Goal: Transaction & Acquisition: Purchase product/service

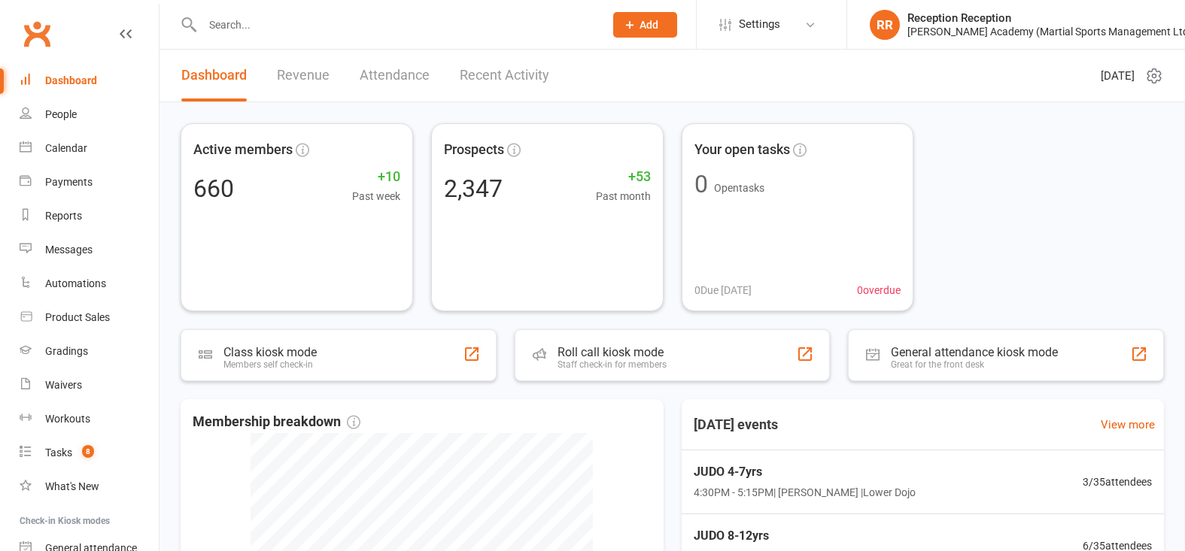
drag, startPoint x: 126, startPoint y: 314, endPoint x: 375, endPoint y: 147, distance: 298.8
click at [125, 314] on link "Product Sales" at bounding box center [89, 318] width 139 height 34
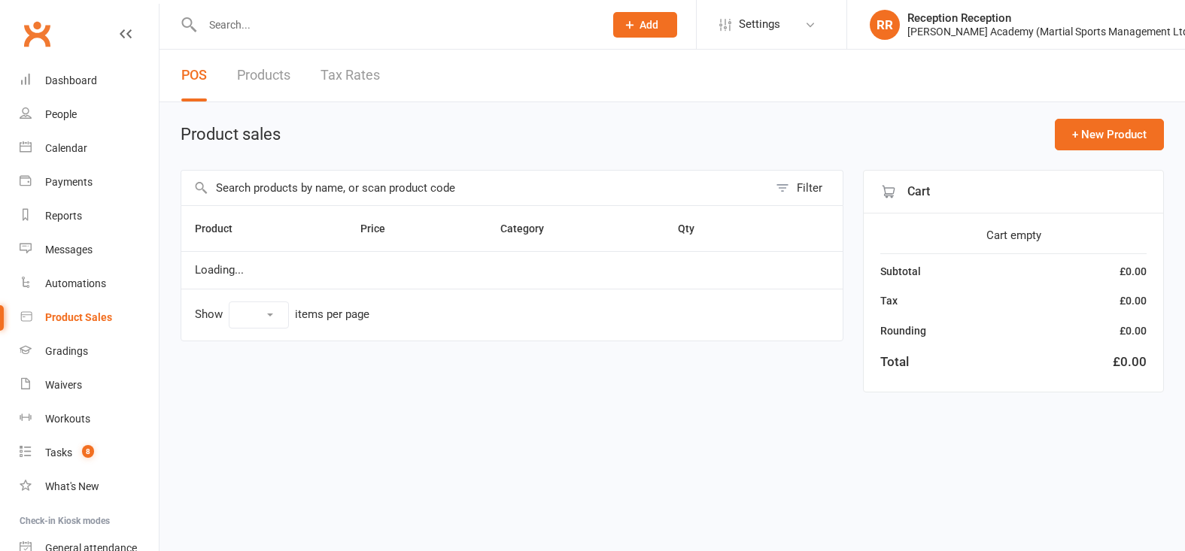
select select "50"
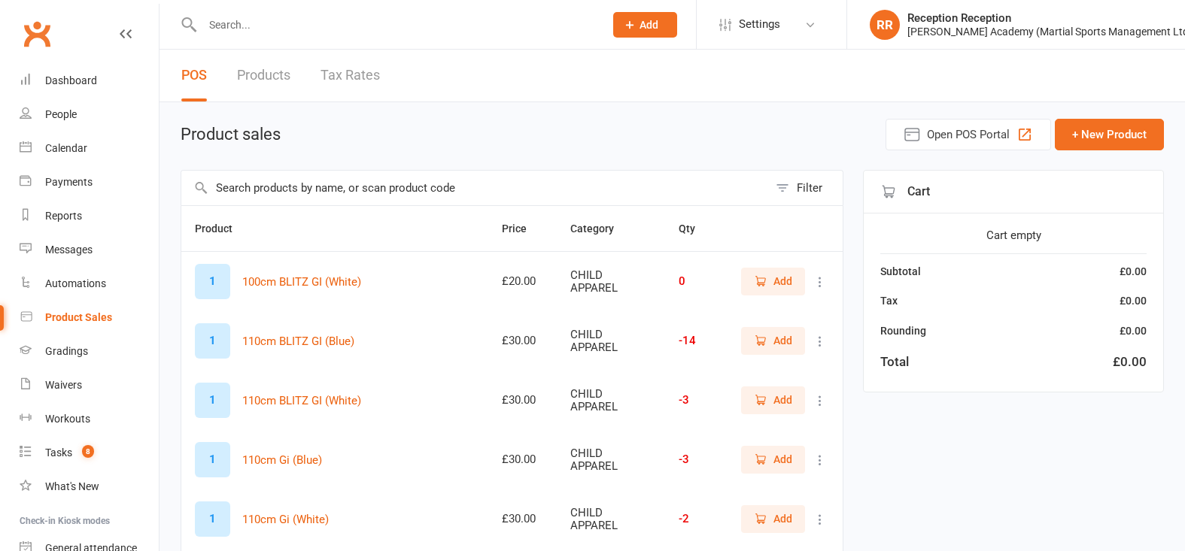
click at [354, 193] on input "text" at bounding box center [474, 188] width 587 height 35
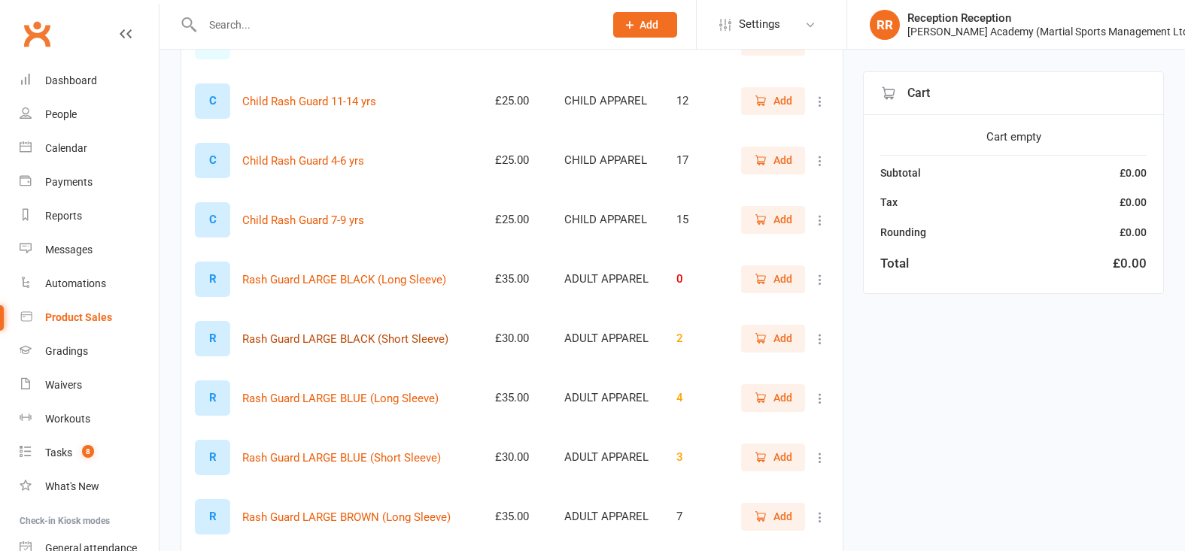
scroll to position [202, 0]
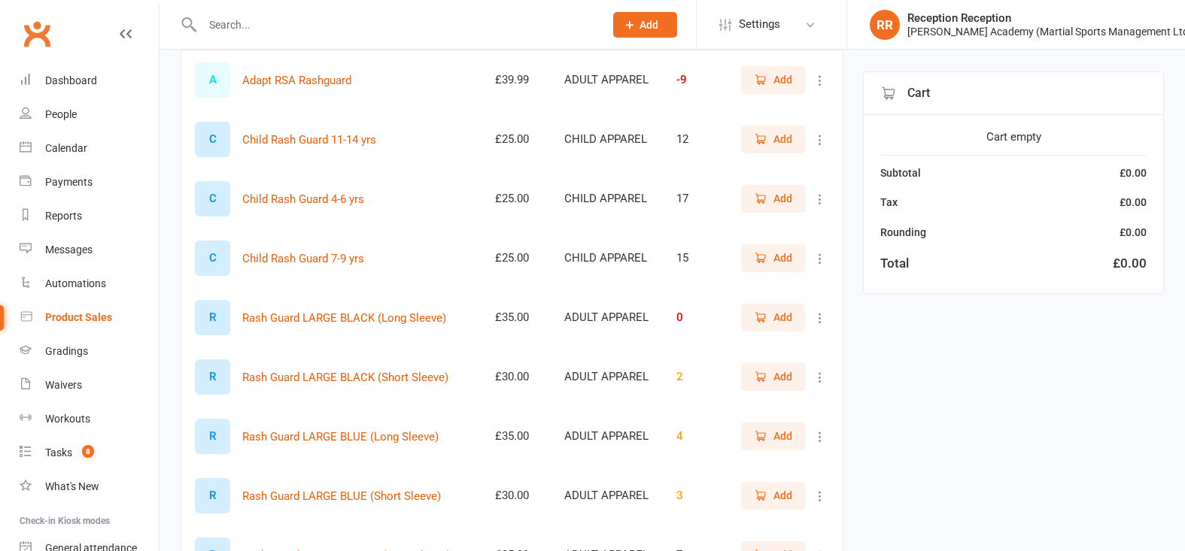
type input "rash"
click at [782, 207] on span "Add" at bounding box center [782, 198] width 19 height 17
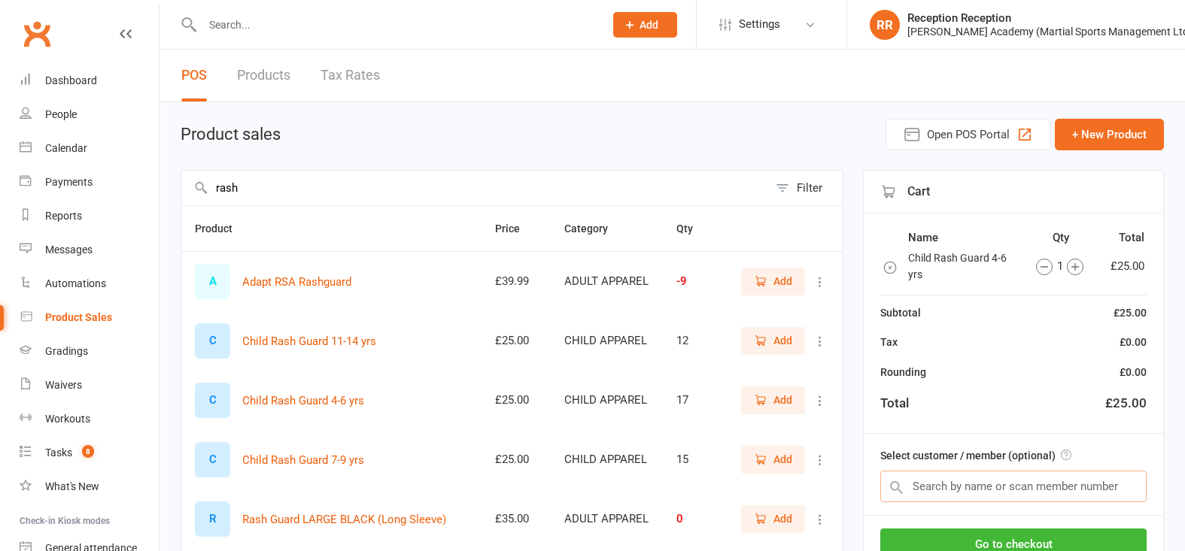
drag, startPoint x: 955, startPoint y: 485, endPoint x: 963, endPoint y: 484, distance: 8.4
click at [955, 485] on input "text" at bounding box center [1013, 487] width 266 height 32
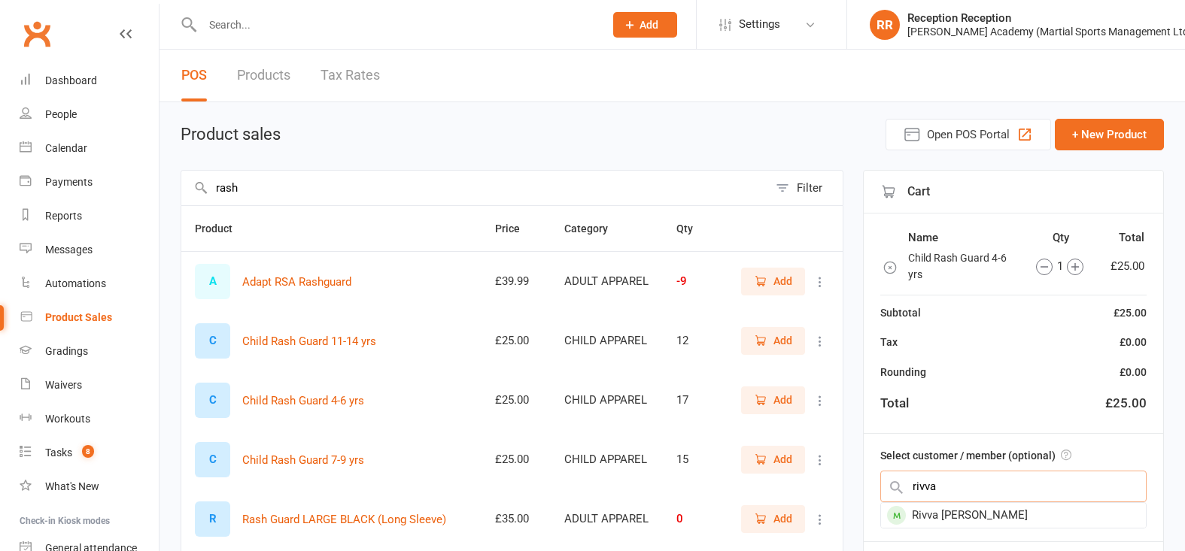
type input "river"
drag, startPoint x: 946, startPoint y: 481, endPoint x: 1013, endPoint y: 525, distance: 80.3
click at [1013, 525] on div "Rivva raye Skelton" at bounding box center [1013, 515] width 265 height 25
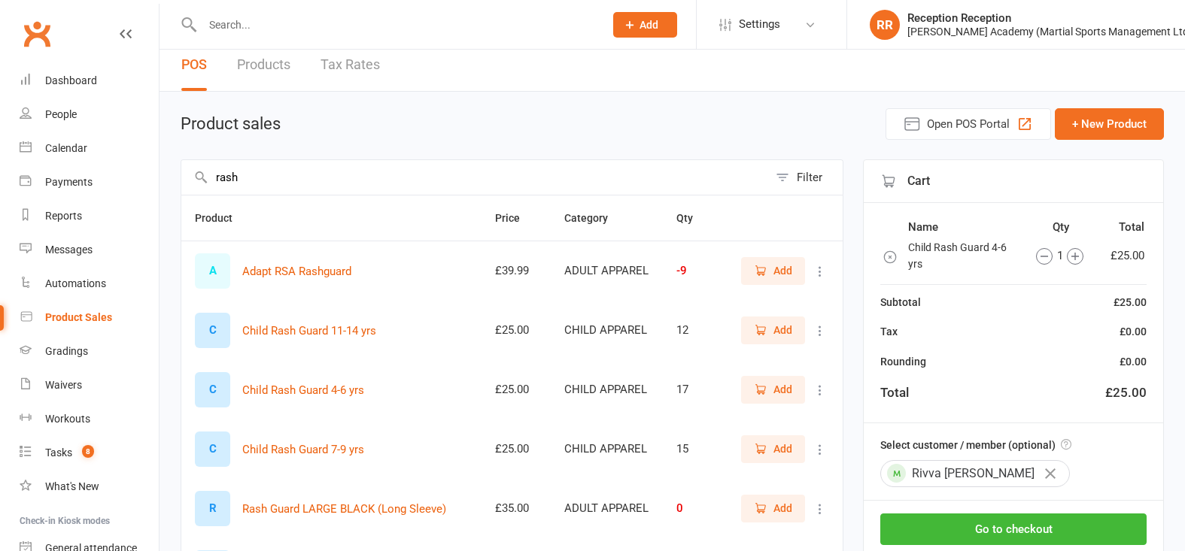
scroll to position [12, 0]
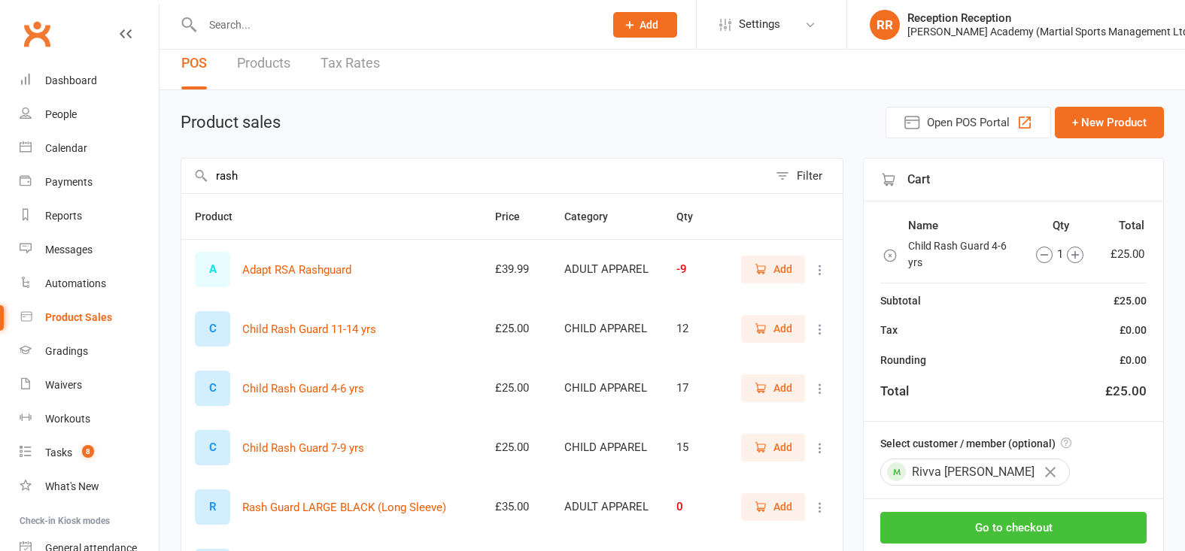
click at [1044, 531] on button "Go to checkout" at bounding box center [1013, 528] width 266 height 32
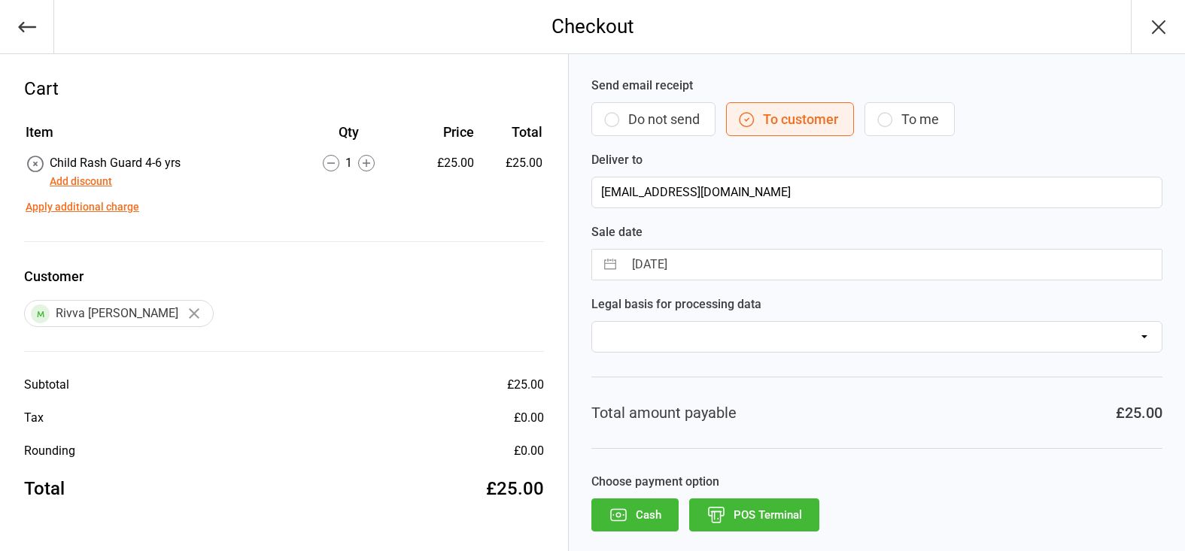
click at [797, 506] on button "POS Terminal" at bounding box center [754, 515] width 130 height 33
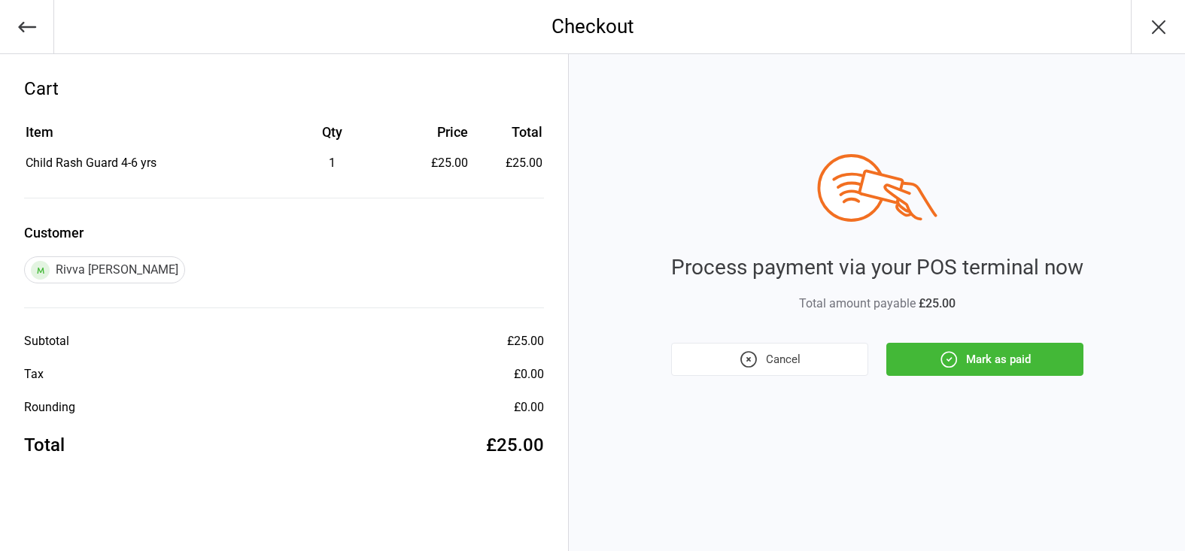
click at [987, 366] on button "Mark as paid" at bounding box center [984, 359] width 197 height 33
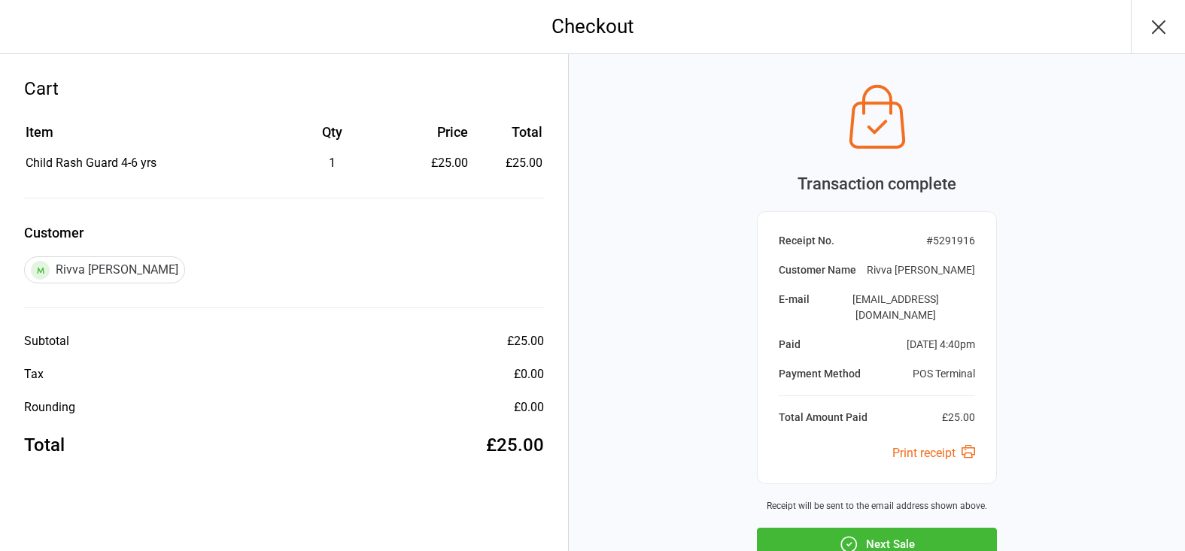
drag, startPoint x: 944, startPoint y: 470, endPoint x: 952, endPoint y: 474, distance: 9.1
click at [952, 528] on button "Next Sale" at bounding box center [877, 544] width 240 height 33
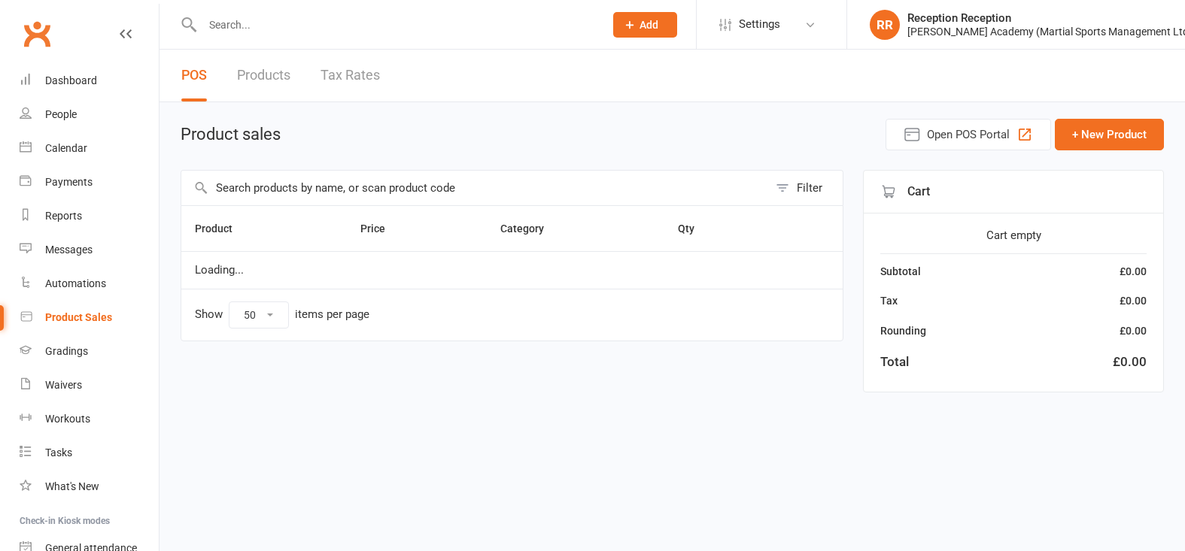
select select "50"
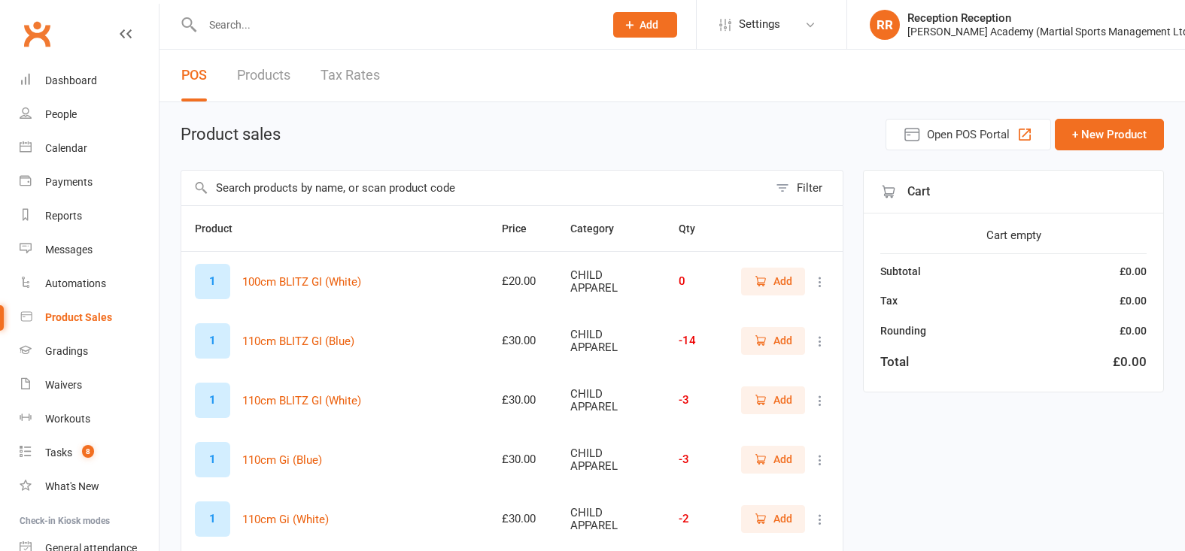
drag, startPoint x: 316, startPoint y: 27, endPoint x: 314, endPoint y: 2, distance: 24.9
click at [316, 27] on input "text" at bounding box center [396, 24] width 396 height 21
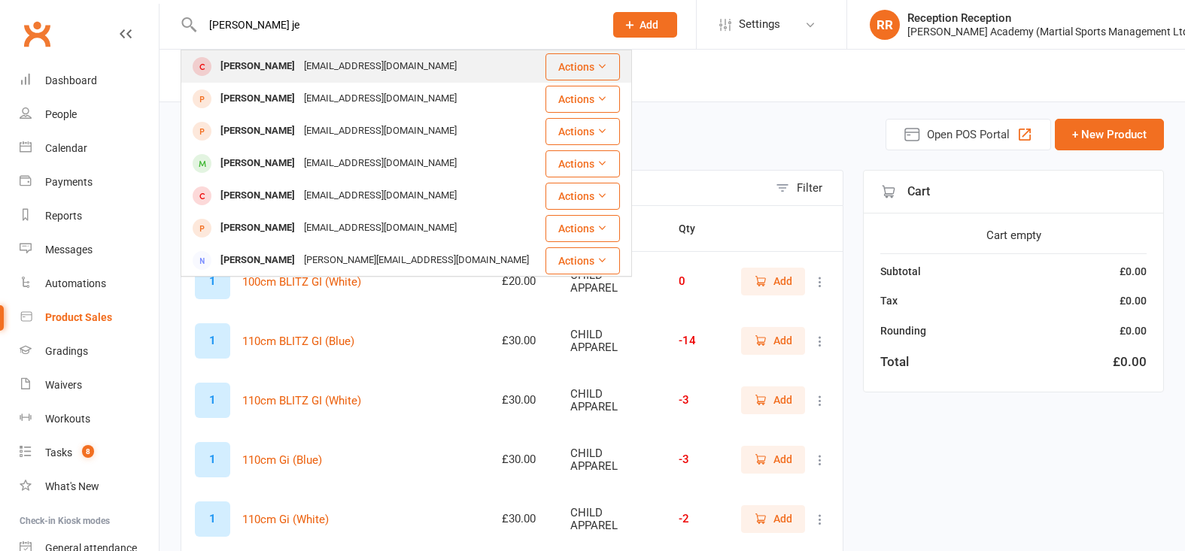
type input "lucy je"
drag, startPoint x: 363, startPoint y: 58, endPoint x: 398, endPoint y: 62, distance: 35.6
click at [398, 62] on div "lucyjessiman@gmail.com" at bounding box center [380, 67] width 162 height 22
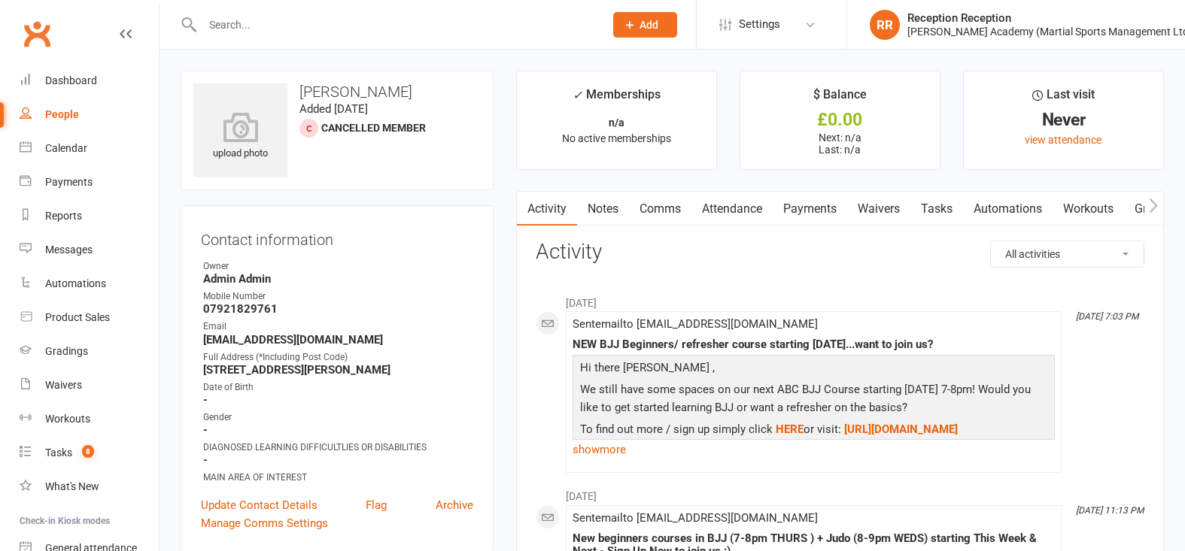
click at [299, 26] on input "text" at bounding box center [396, 24] width 396 height 21
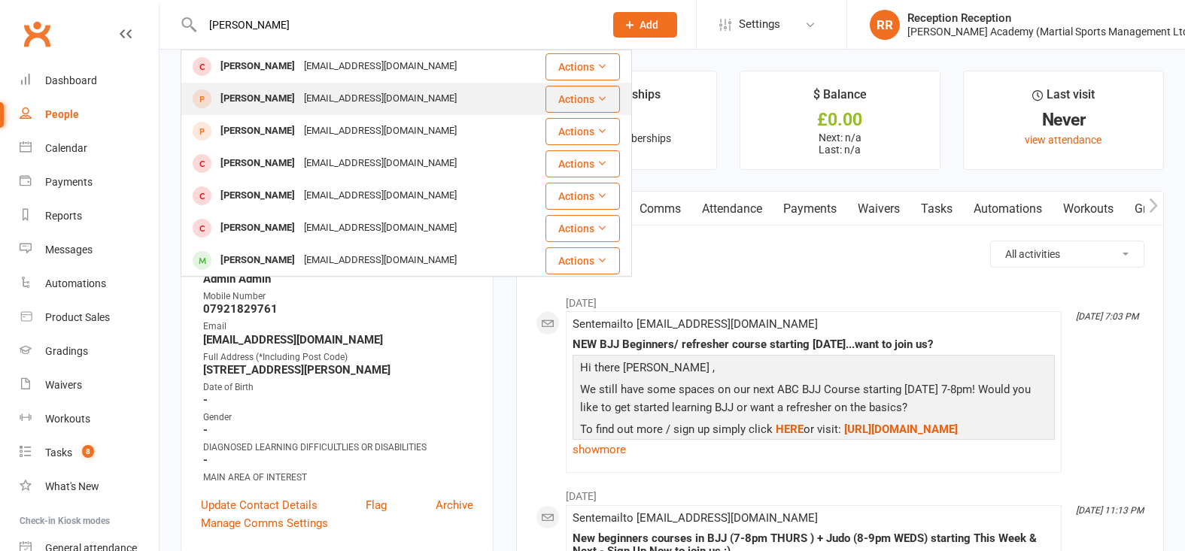
type input "lucy jess"
click at [326, 90] on div "lucyjessiman@yahoo.co.uk" at bounding box center [380, 99] width 162 height 22
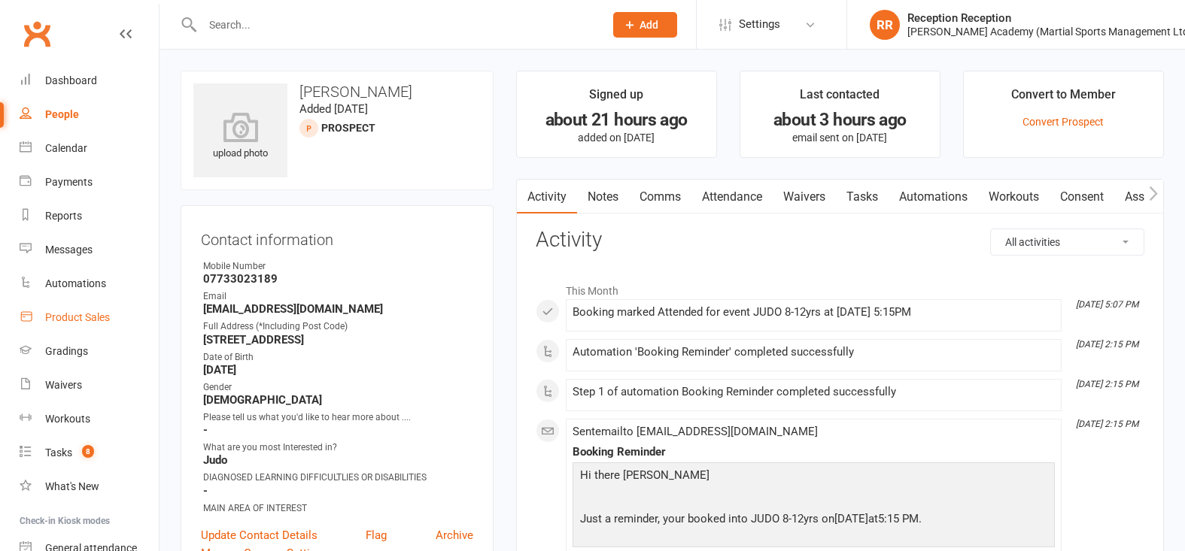
click at [102, 318] on div "Product Sales" at bounding box center [77, 317] width 65 height 12
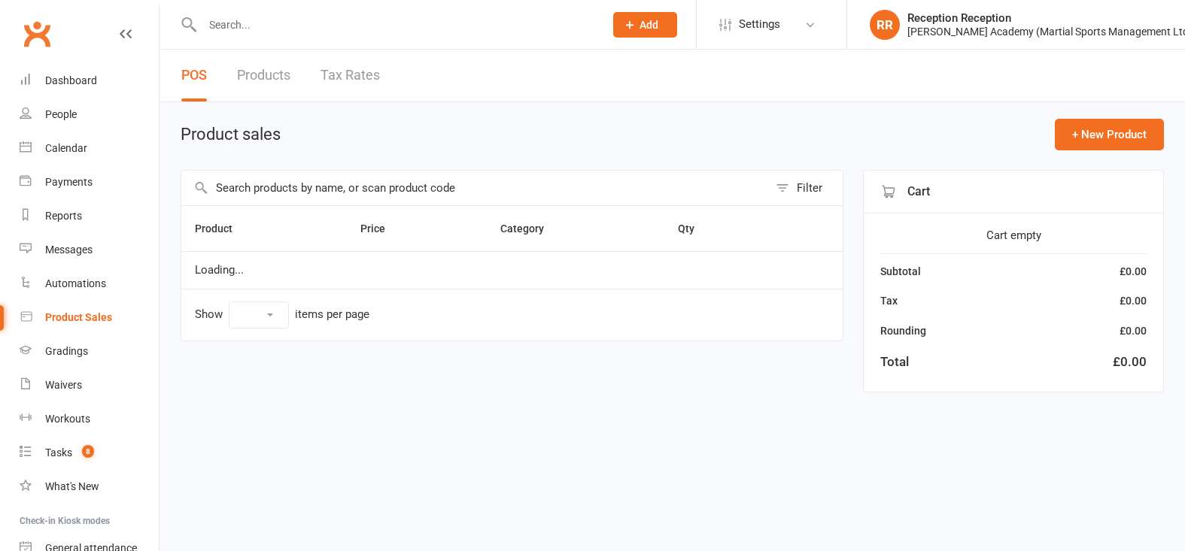
select select "50"
click at [378, 188] on input "text" at bounding box center [474, 188] width 587 height 35
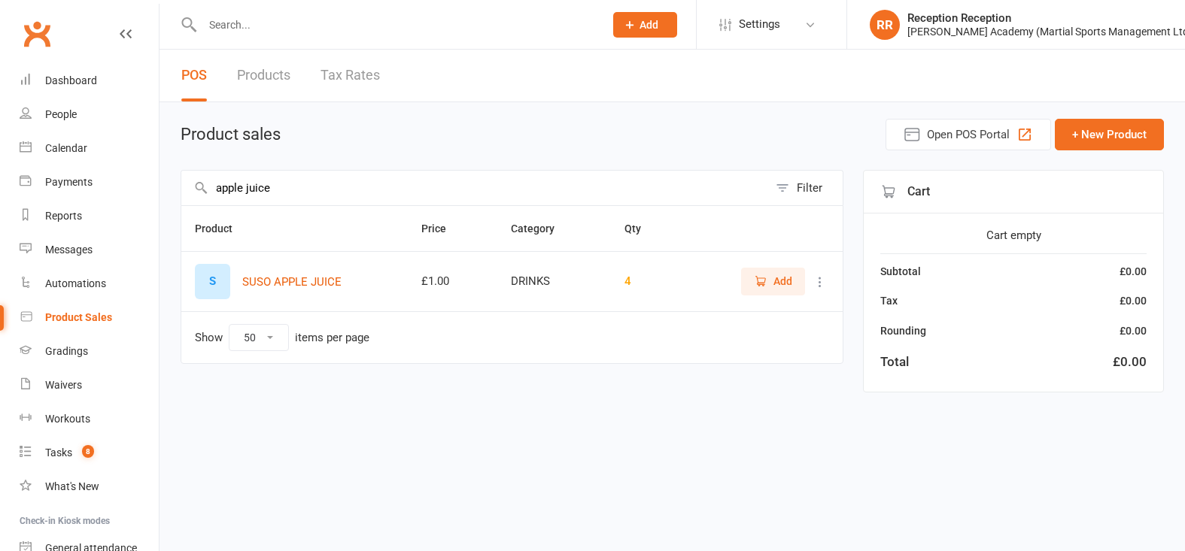
type input "apple juice"
click at [774, 287] on span "Add" at bounding box center [782, 281] width 19 height 17
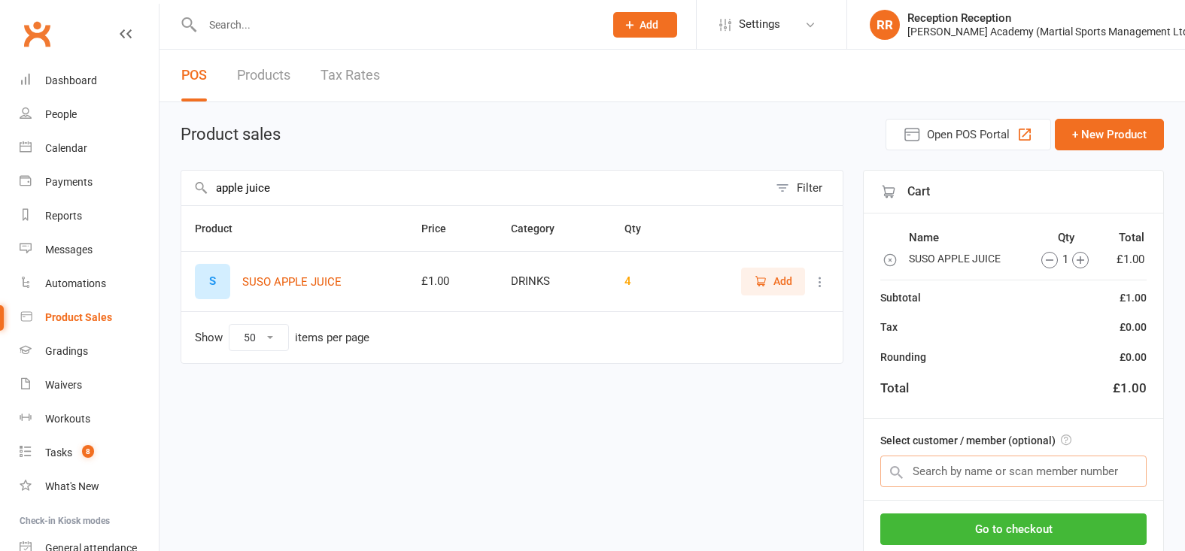
click at [1018, 478] on input "text" at bounding box center [1013, 472] width 266 height 32
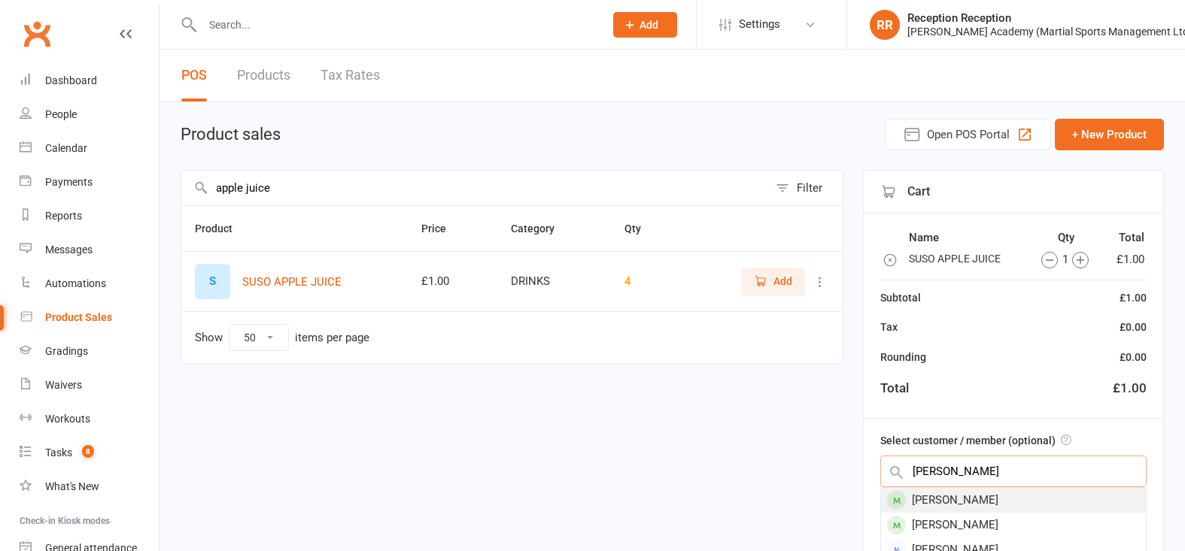
type input "emma love"
click at [973, 502] on div "Emma Love-Lecky" at bounding box center [1013, 500] width 265 height 25
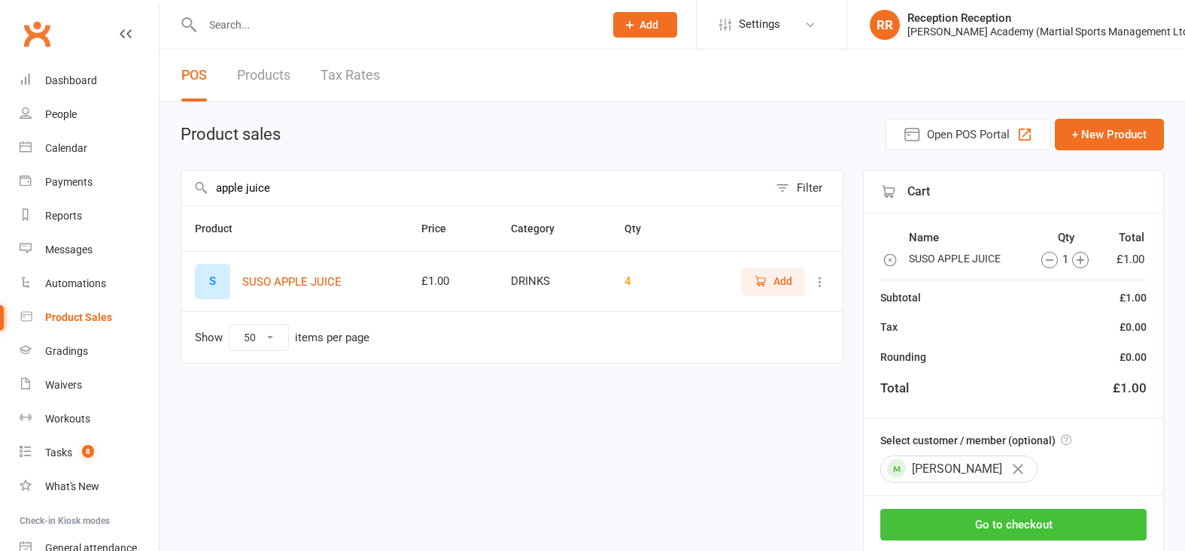
click at [1025, 521] on button "Go to checkout" at bounding box center [1013, 525] width 266 height 32
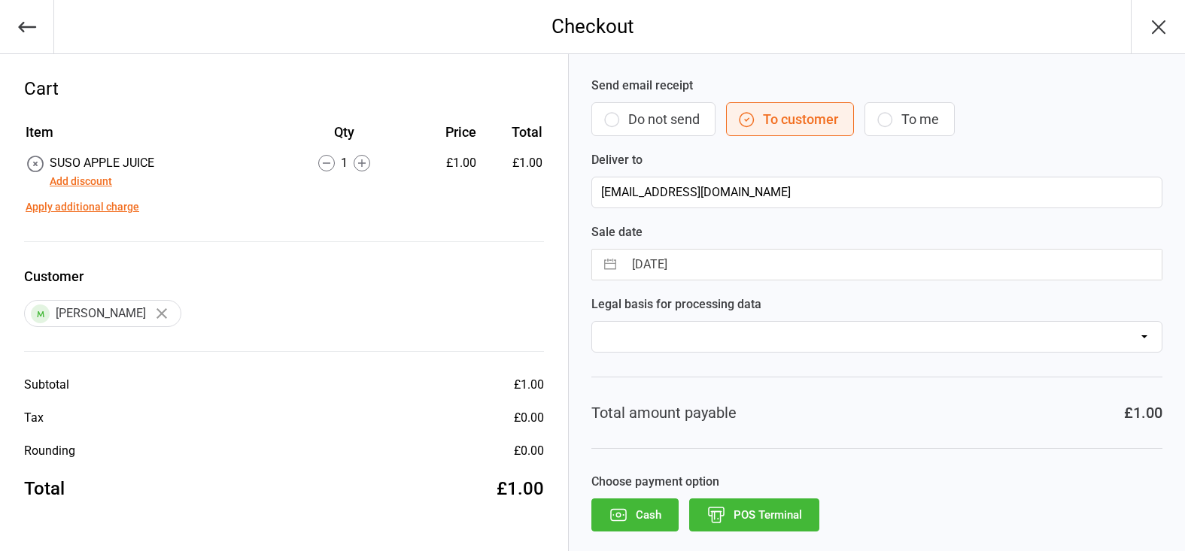
click at [752, 518] on button "POS Terminal" at bounding box center [754, 515] width 130 height 33
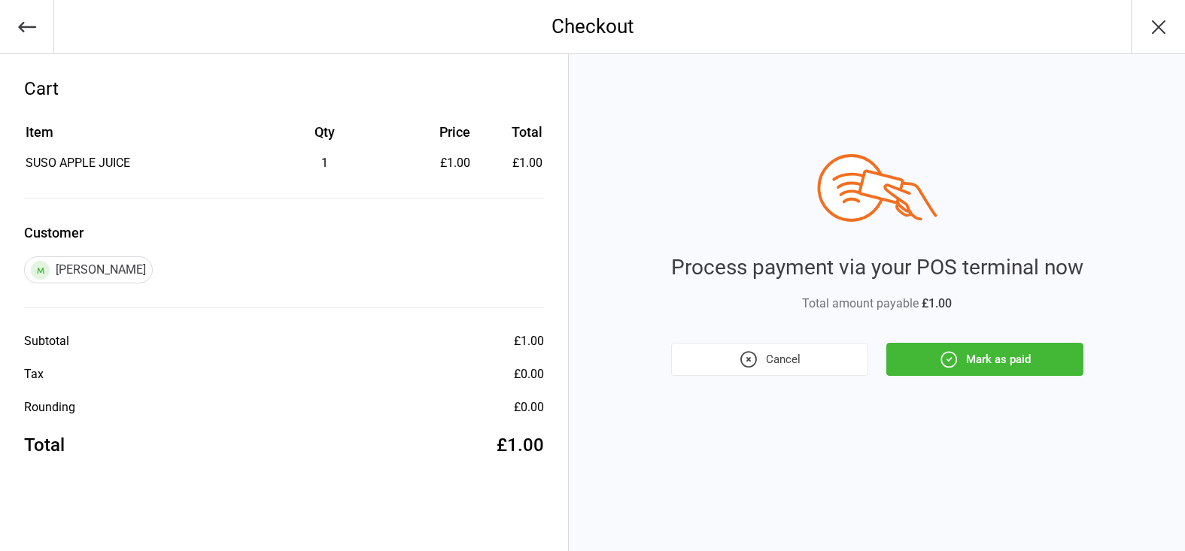
click at [987, 351] on button "Mark as paid" at bounding box center [984, 359] width 197 height 33
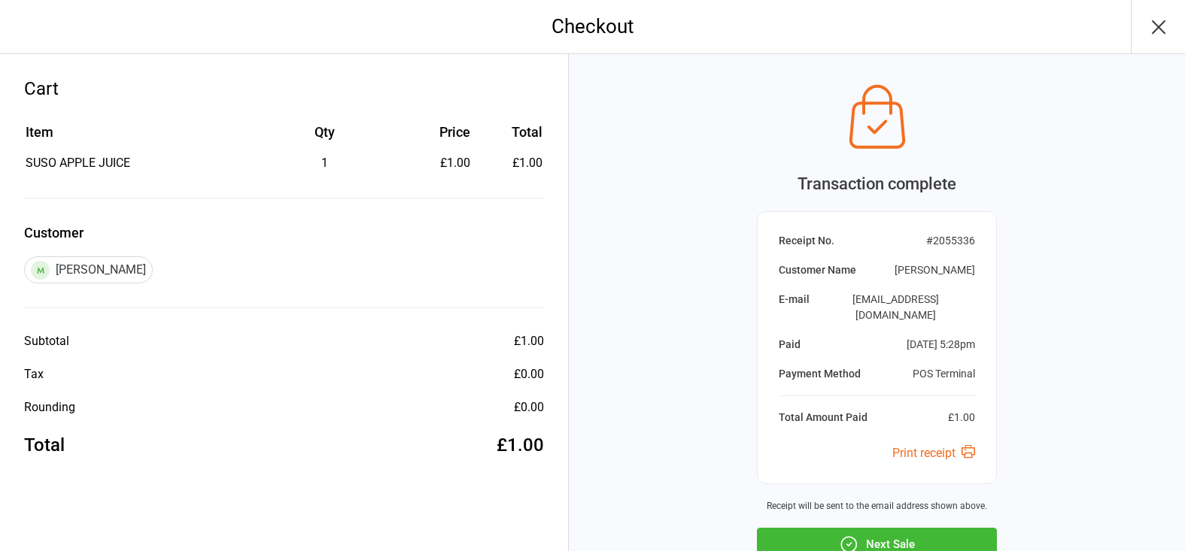
click at [959, 528] on button "Next Sale" at bounding box center [877, 544] width 240 height 33
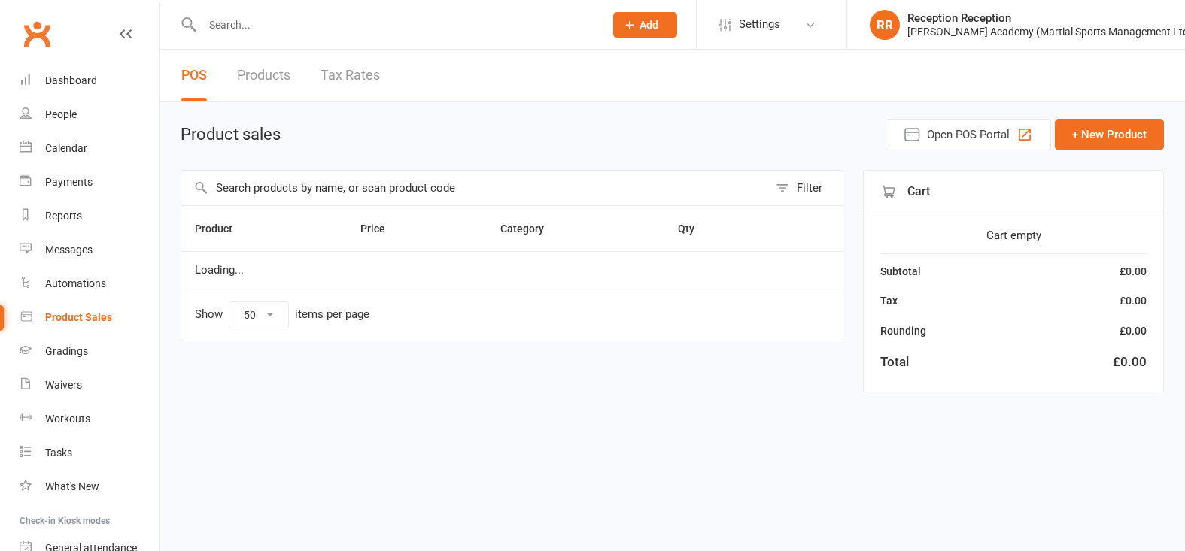
select select "50"
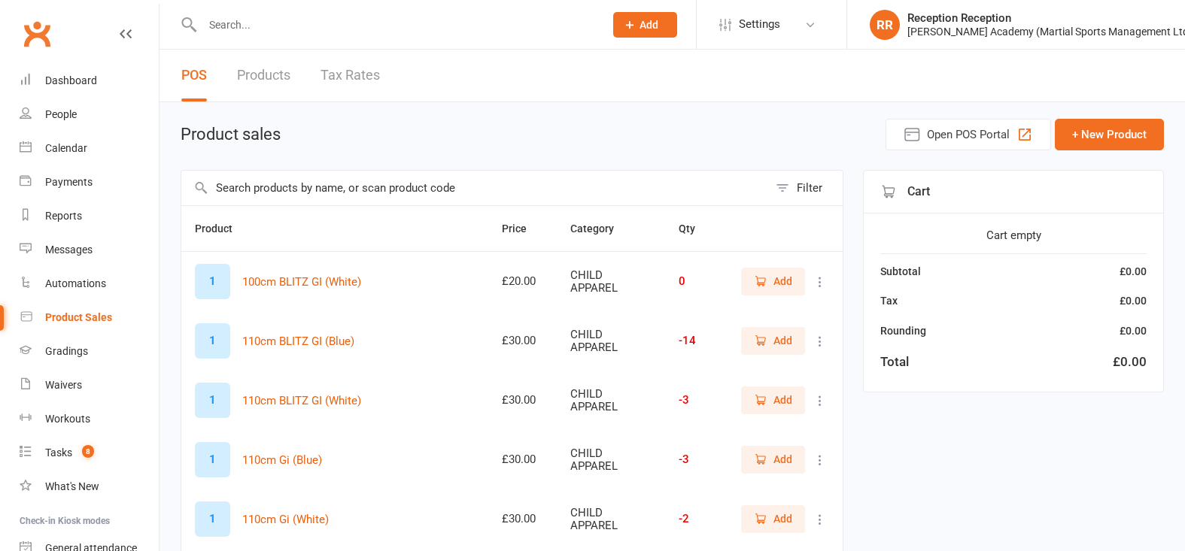
click at [448, 184] on input "text" at bounding box center [474, 188] width 587 height 35
click at [507, 188] on input "text" at bounding box center [474, 188] width 587 height 35
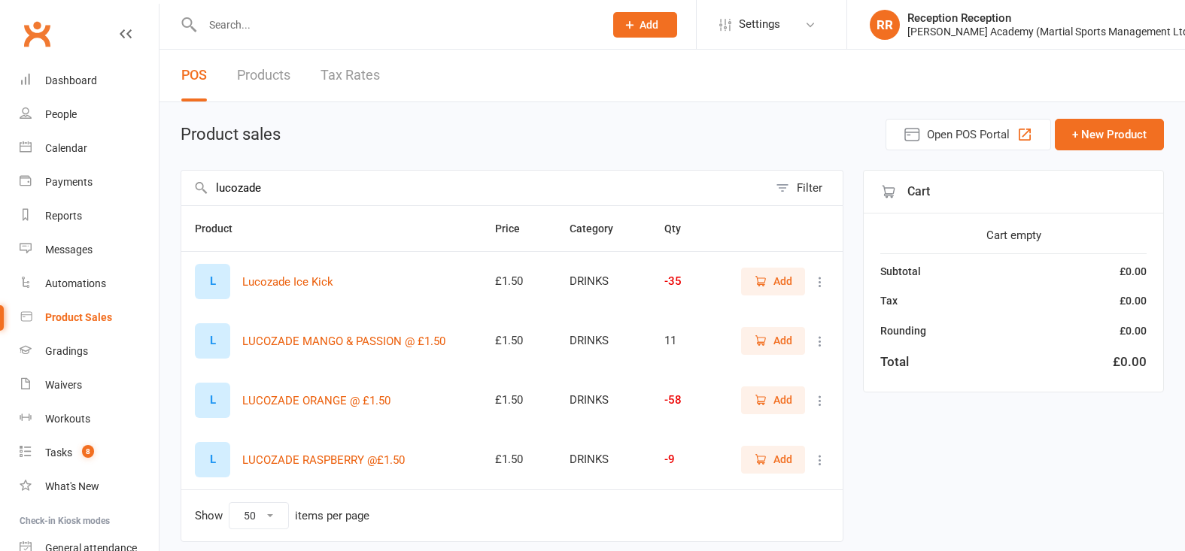
type input "lucozade"
click at [752, 406] on button "Add" at bounding box center [773, 400] width 64 height 27
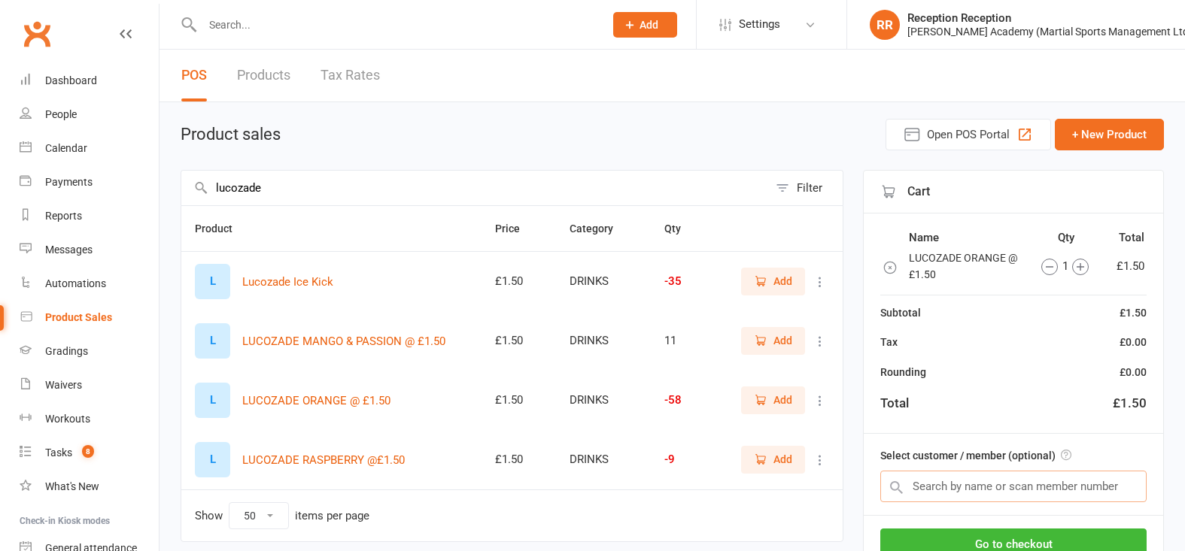
click at [1003, 489] on input "text" at bounding box center [1013, 487] width 266 height 32
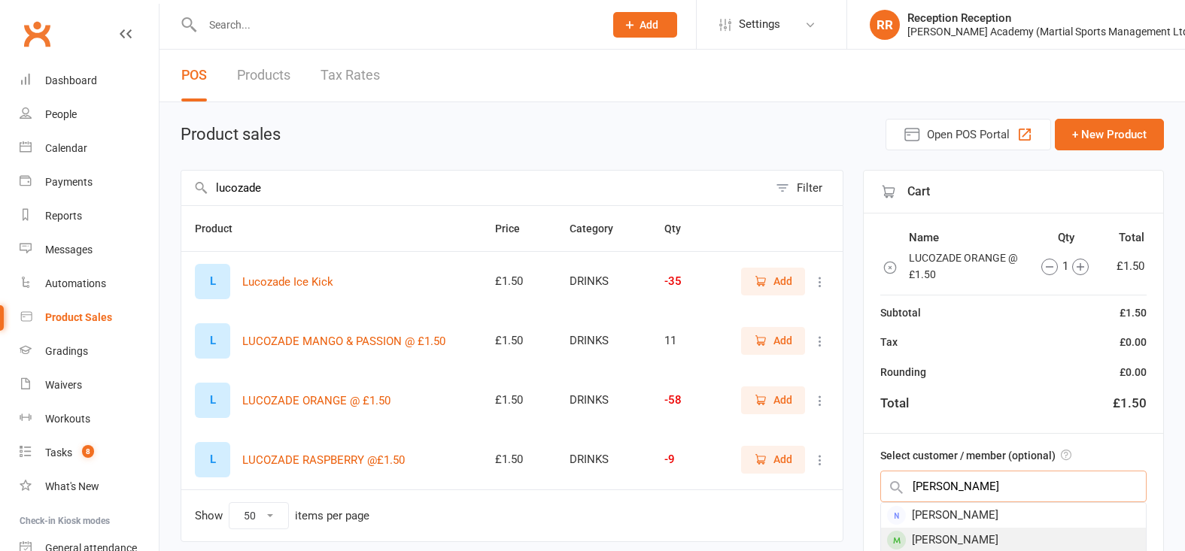
type input "scott stilring"
click at [1046, 537] on div "Scott Stirling" at bounding box center [1013, 540] width 265 height 25
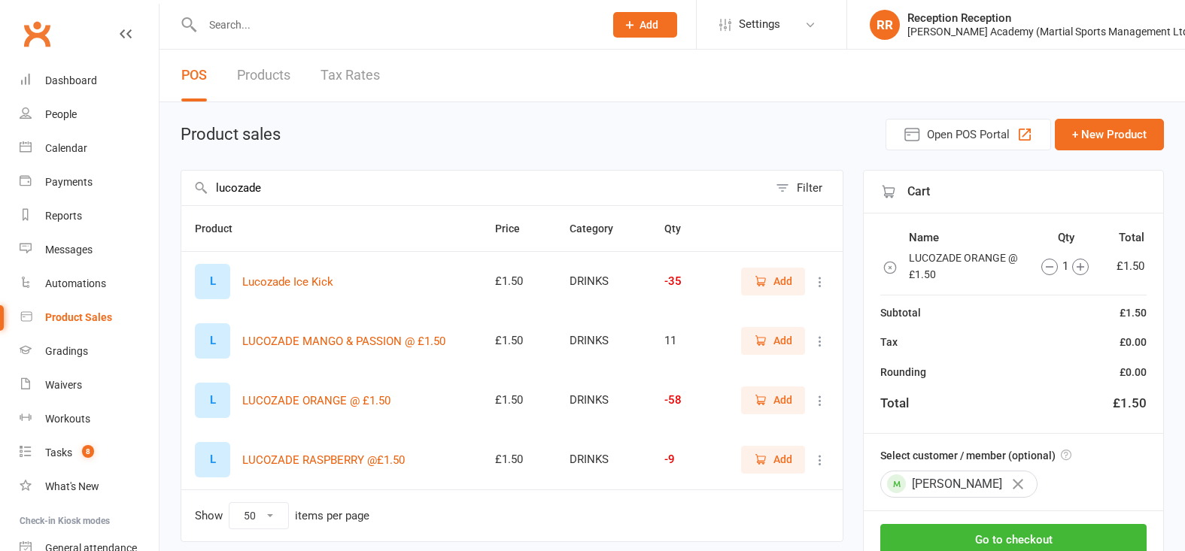
click at [1046, 537] on button "Go to checkout" at bounding box center [1013, 540] width 266 height 32
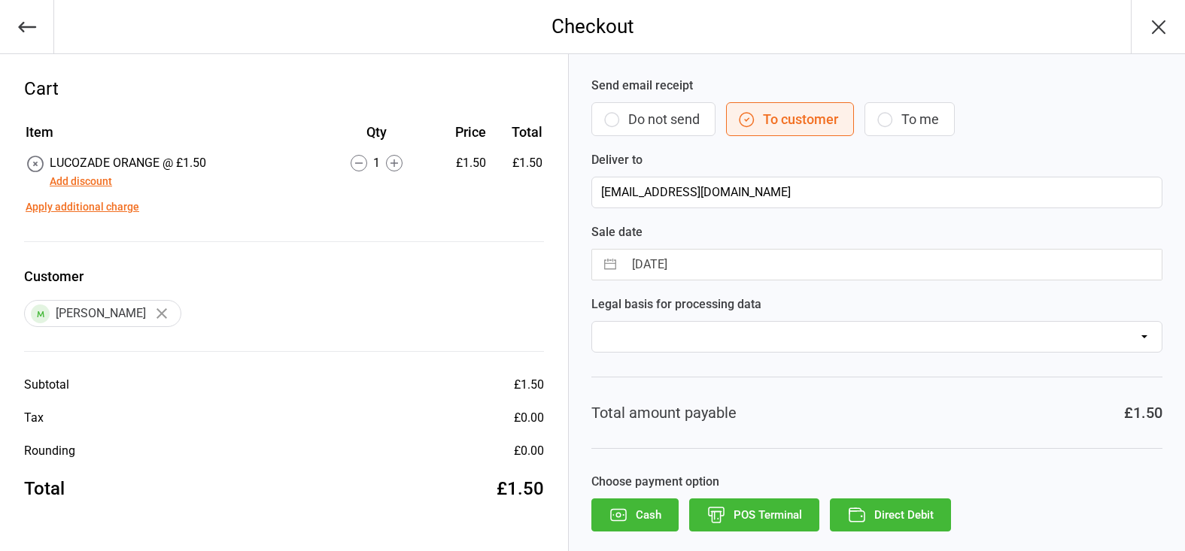
click at [796, 501] on button "POS Terminal" at bounding box center [754, 515] width 130 height 33
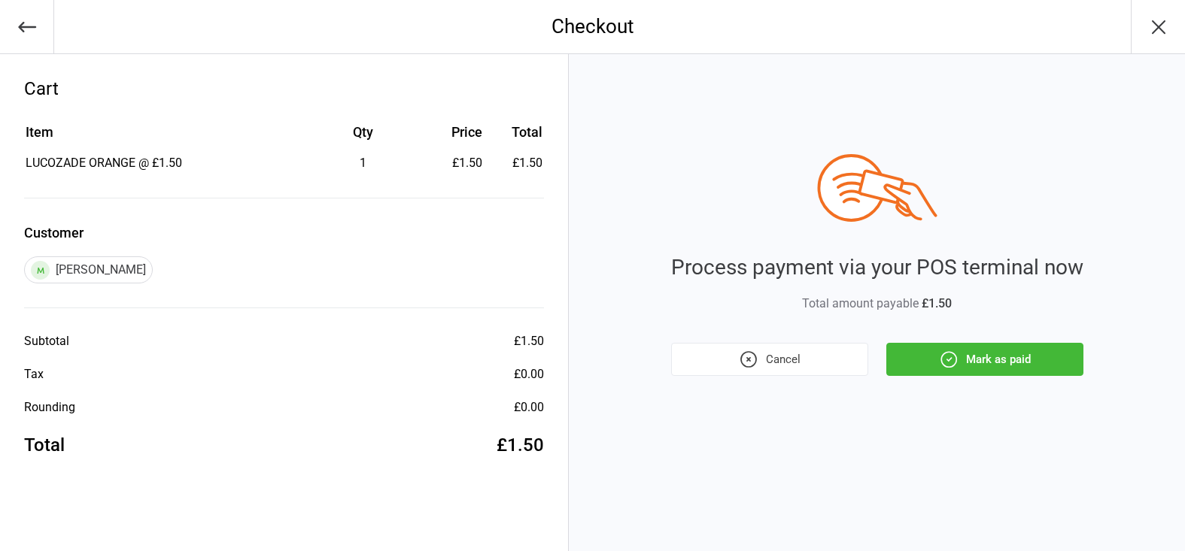
click at [935, 341] on div "Process payment via your POS terminal now Total amount payable £1.50 Cancel Mar…" at bounding box center [877, 265] width 412 height 222
click at [941, 362] on icon "button" at bounding box center [948, 359] width 15 height 15
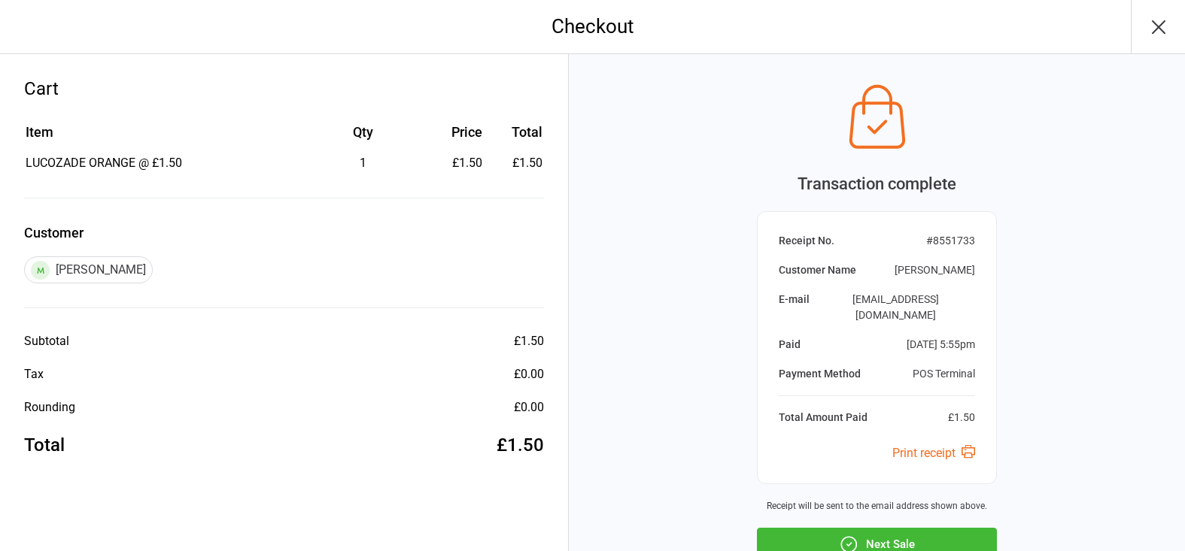
drag, startPoint x: 919, startPoint y: 465, endPoint x: 961, endPoint y: 483, distance: 46.5
click at [924, 470] on div "Transaction complete Receipt No. # 8551733 Customer Name [PERSON_NAME] E-mail […" at bounding box center [877, 319] width 240 height 484
click at [966, 528] on button "Next Sale" at bounding box center [877, 544] width 240 height 33
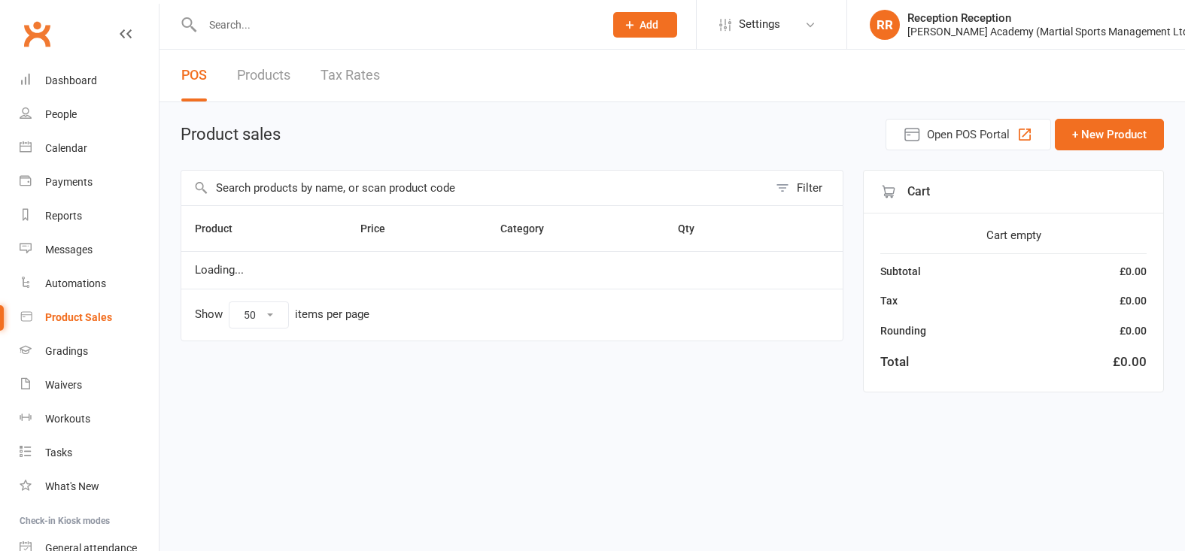
select select "50"
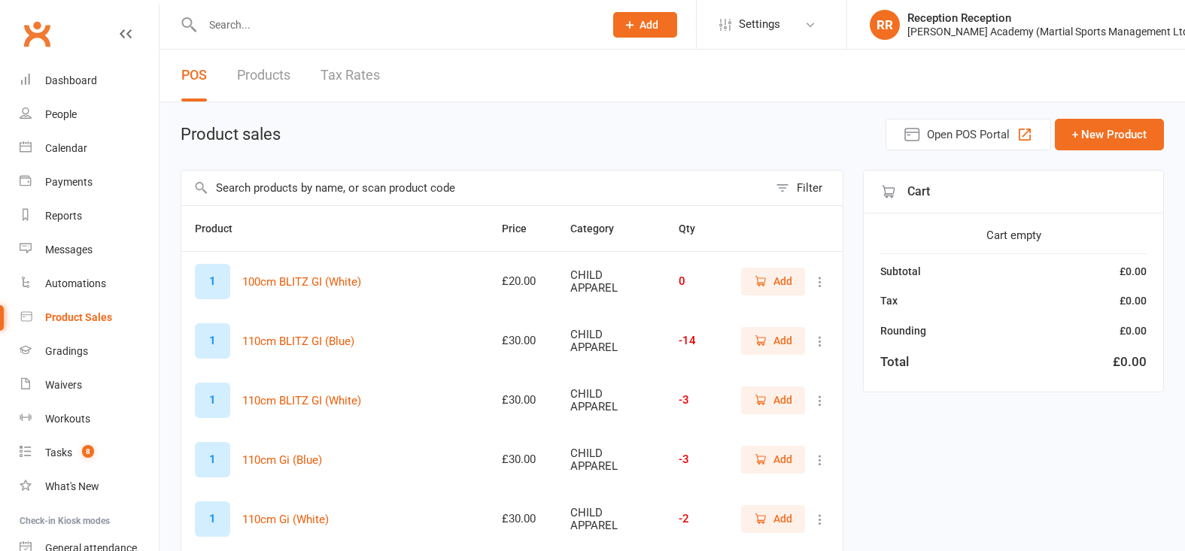
click at [431, 183] on input "text" at bounding box center [474, 188] width 587 height 35
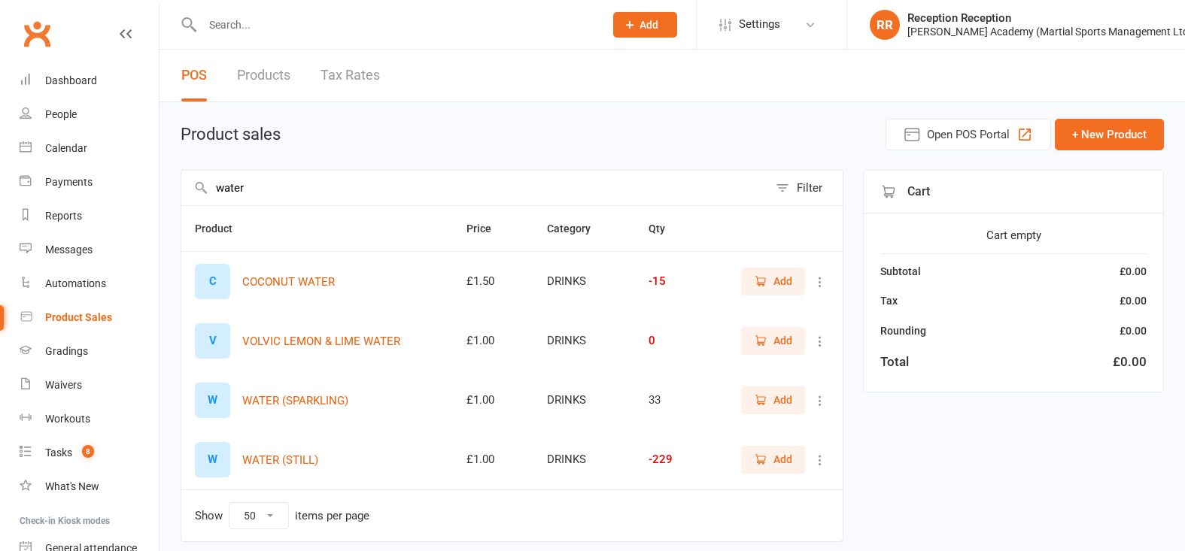
type input "water"
click at [776, 466] on span "Add" at bounding box center [782, 459] width 19 height 17
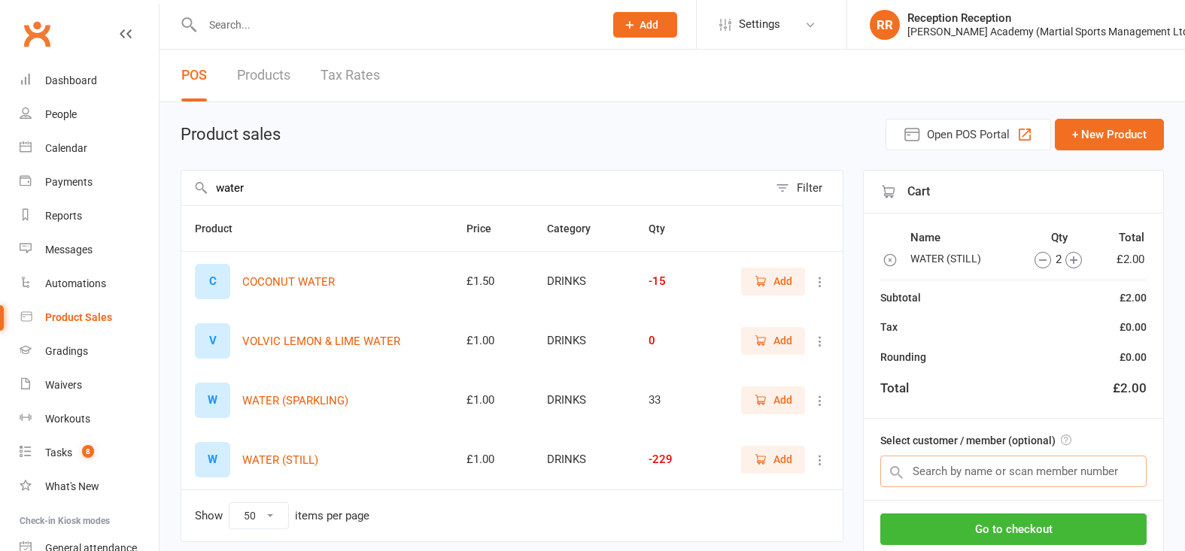
click at [1057, 474] on input "text" at bounding box center [1013, 472] width 266 height 32
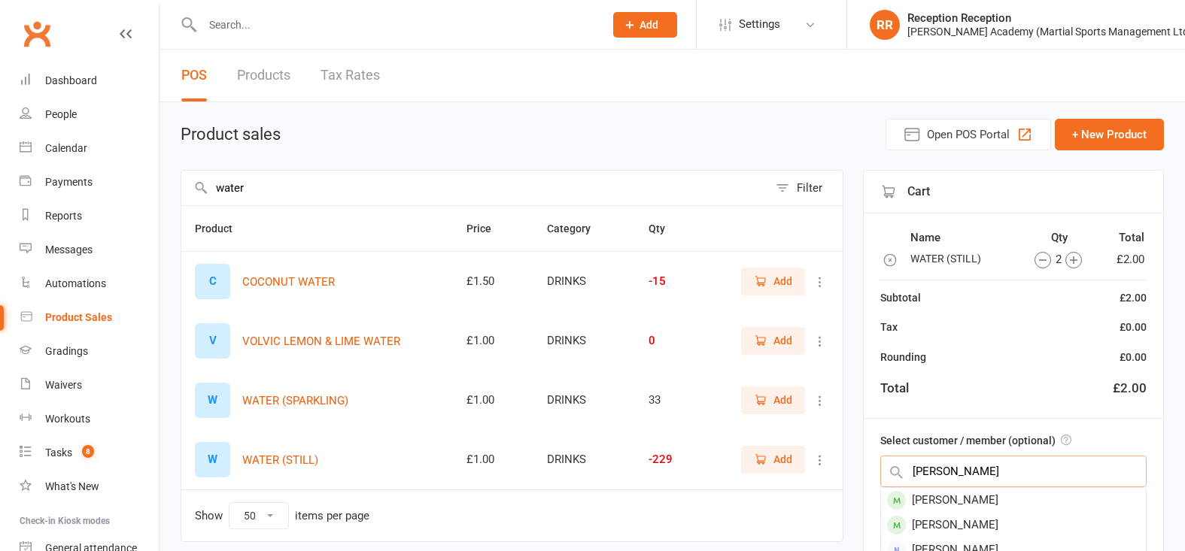
type input "[PERSON_NAME]"
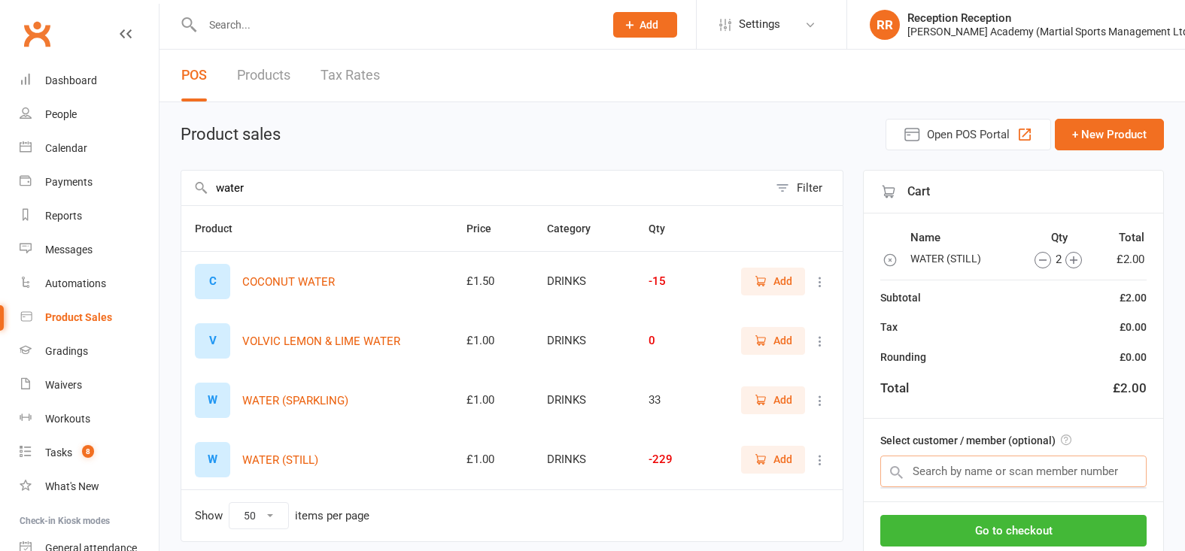
click at [1028, 472] on input "text" at bounding box center [1013, 472] width 266 height 32
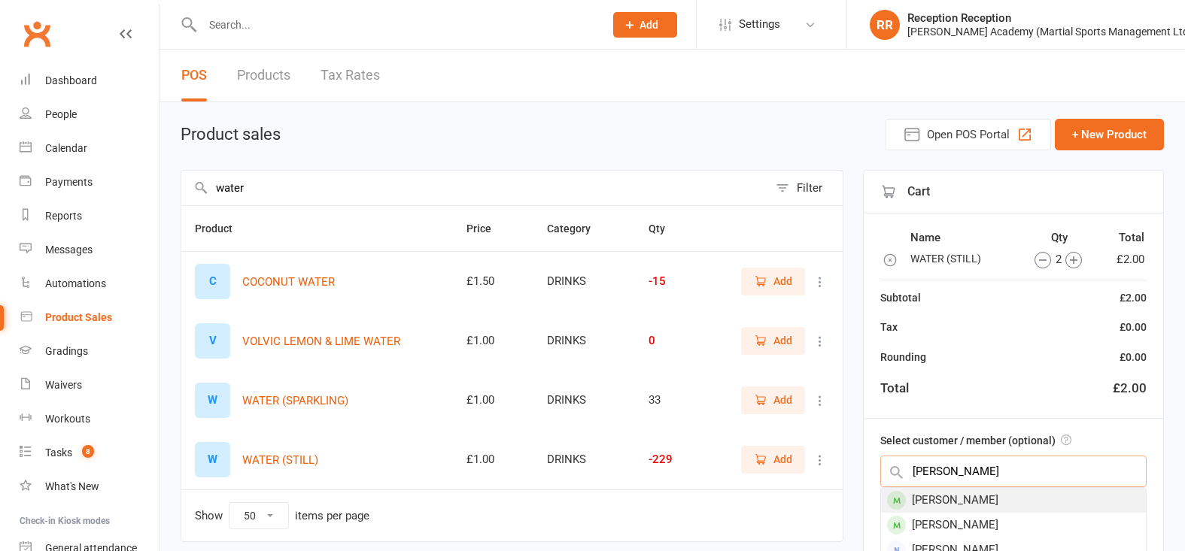
type input "[PERSON_NAME]"
click at [1016, 490] on div "[PERSON_NAME]" at bounding box center [1013, 500] width 265 height 25
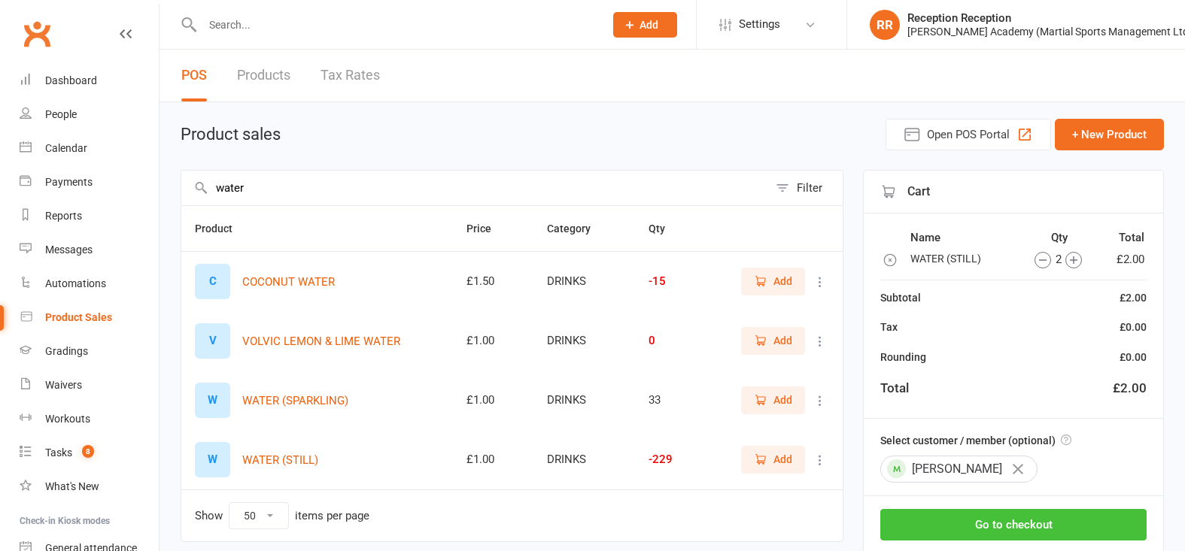
click at [1046, 527] on button "Go to checkout" at bounding box center [1013, 525] width 266 height 32
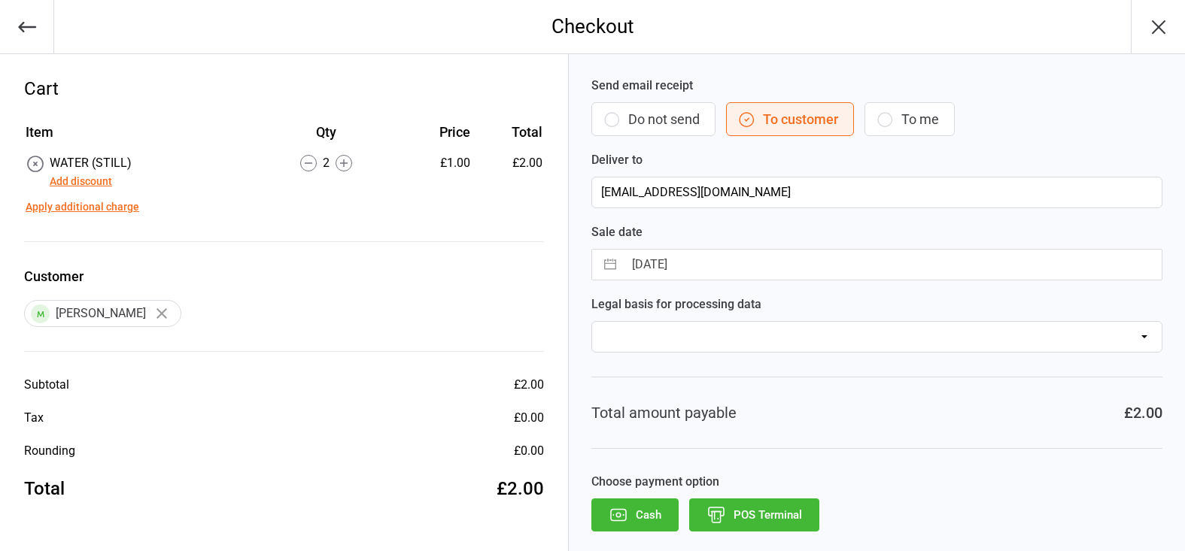
click at [787, 503] on button "POS Terminal" at bounding box center [754, 515] width 130 height 33
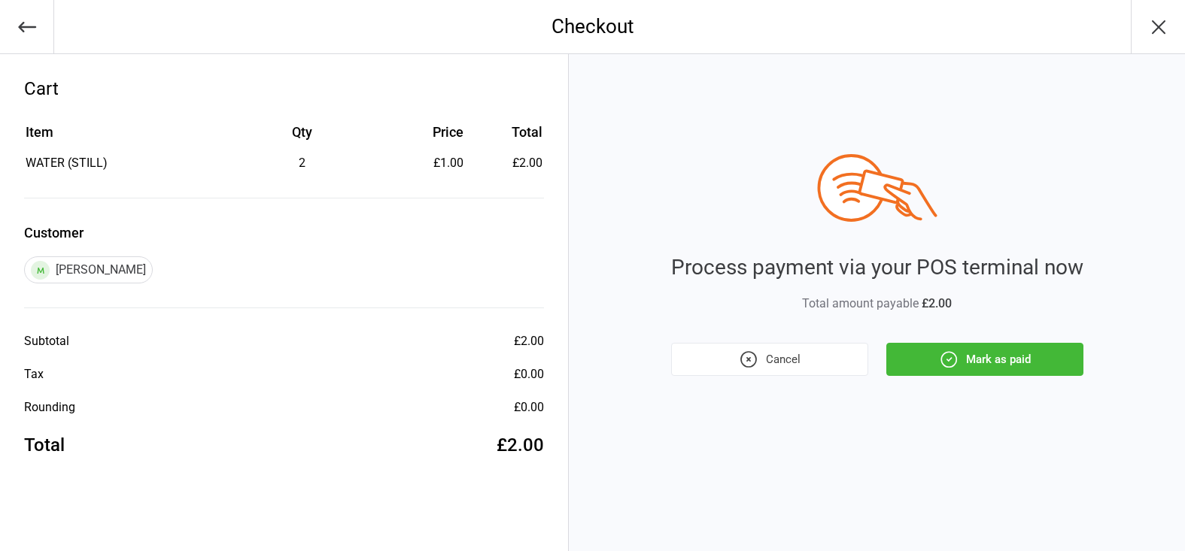
drag, startPoint x: 926, startPoint y: 370, endPoint x: 893, endPoint y: 341, distance: 44.2
click at [926, 370] on button "Mark as paid" at bounding box center [984, 359] width 197 height 33
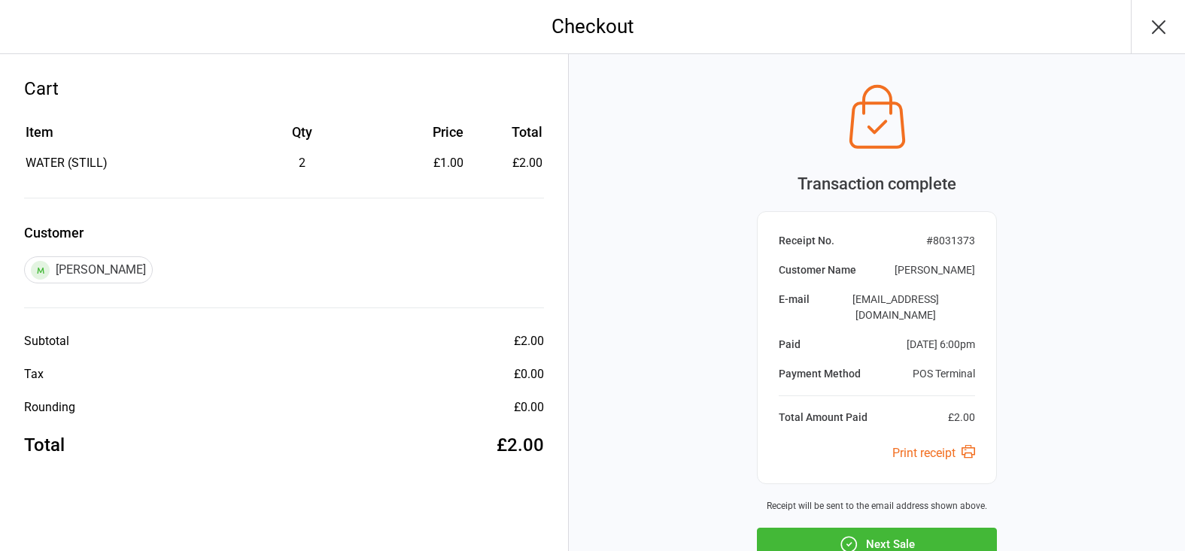
drag, startPoint x: 846, startPoint y: 489, endPoint x: 525, endPoint y: 74, distance: 524.4
click at [849, 535] on icon "button" at bounding box center [849, 545] width 20 height 20
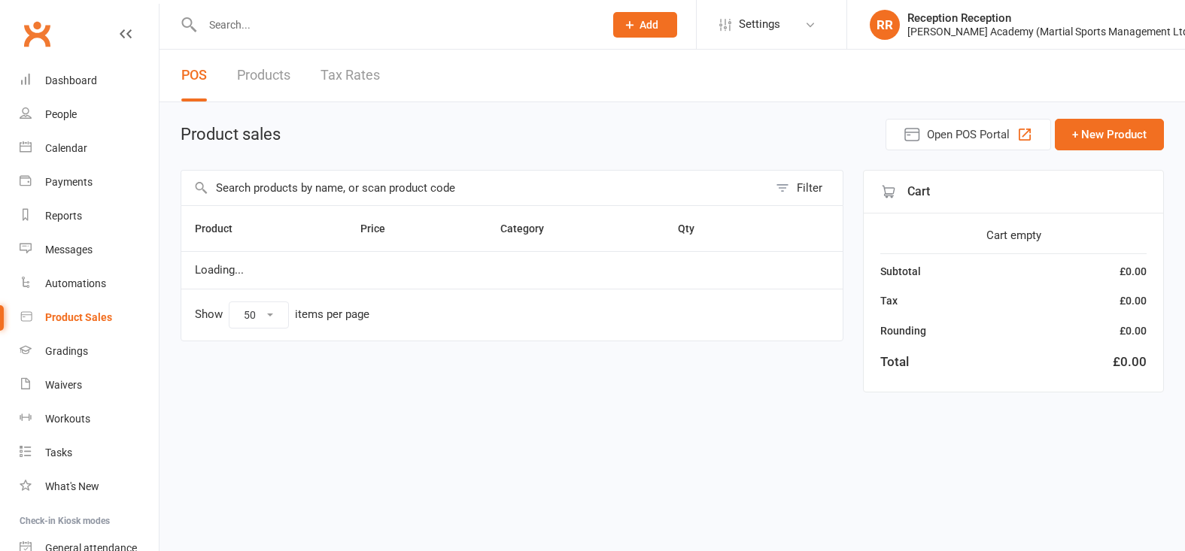
select select "50"
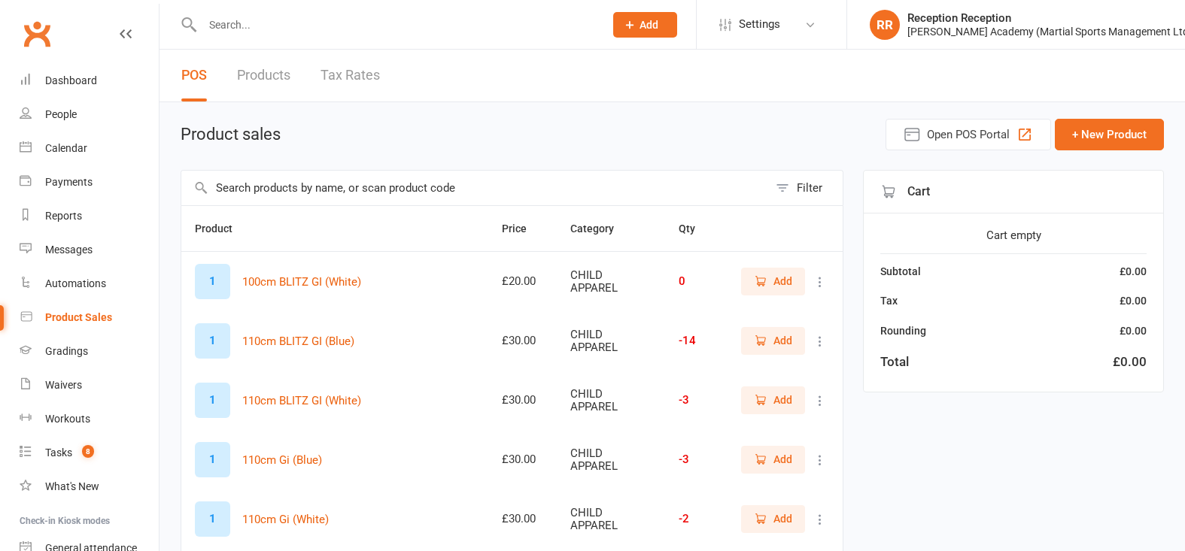
click at [431, 34] on input "text" at bounding box center [396, 24] width 396 height 21
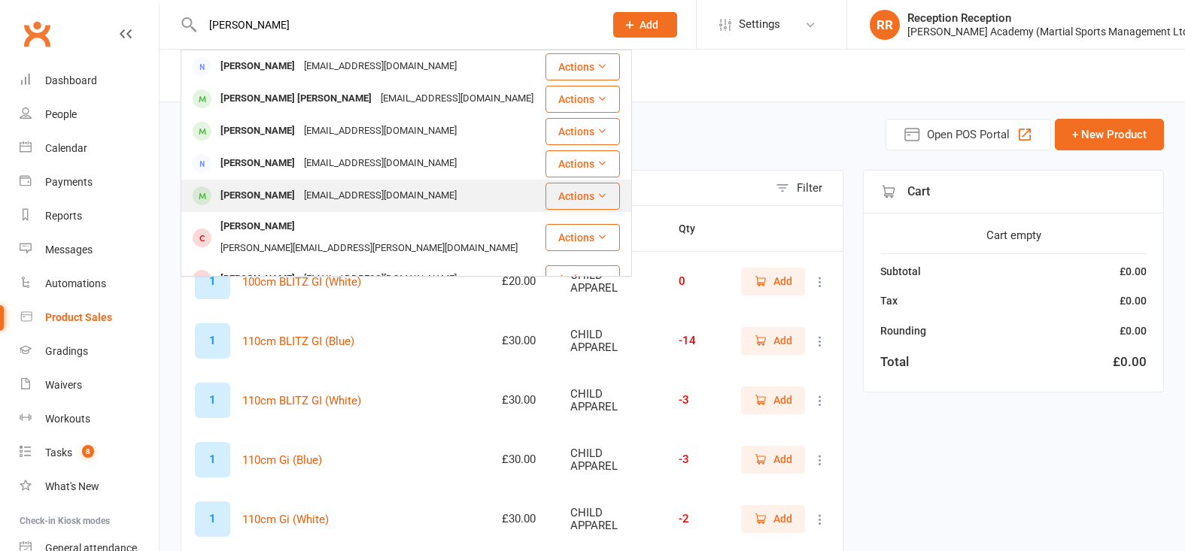
type input "isaacson"
click at [343, 197] on div "Genevieisaacson@yahoo.com" at bounding box center [380, 196] width 162 height 22
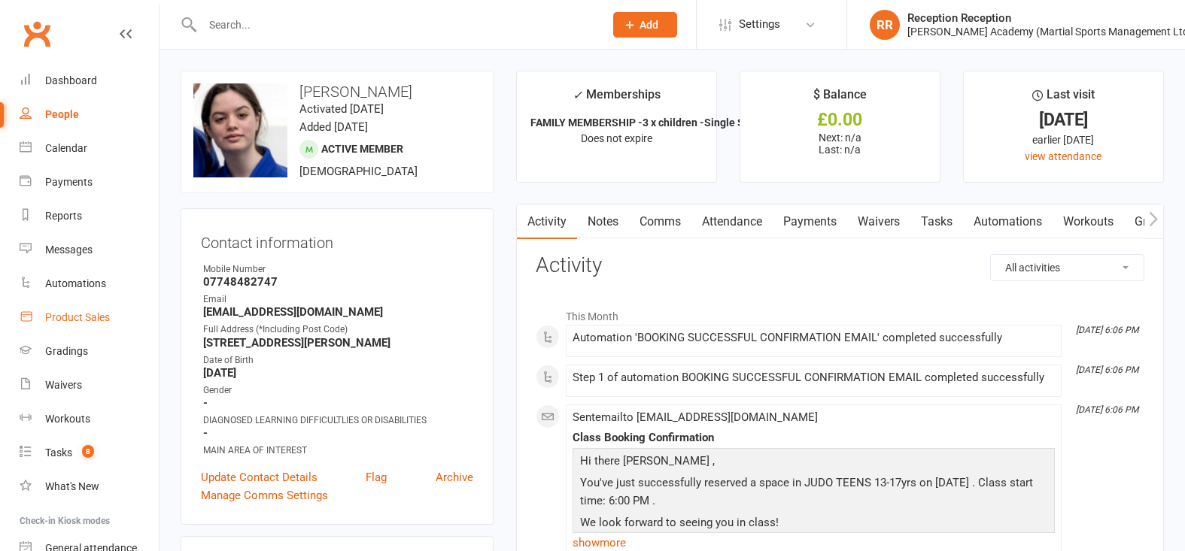
click at [113, 312] on link "Product Sales" at bounding box center [89, 318] width 139 height 34
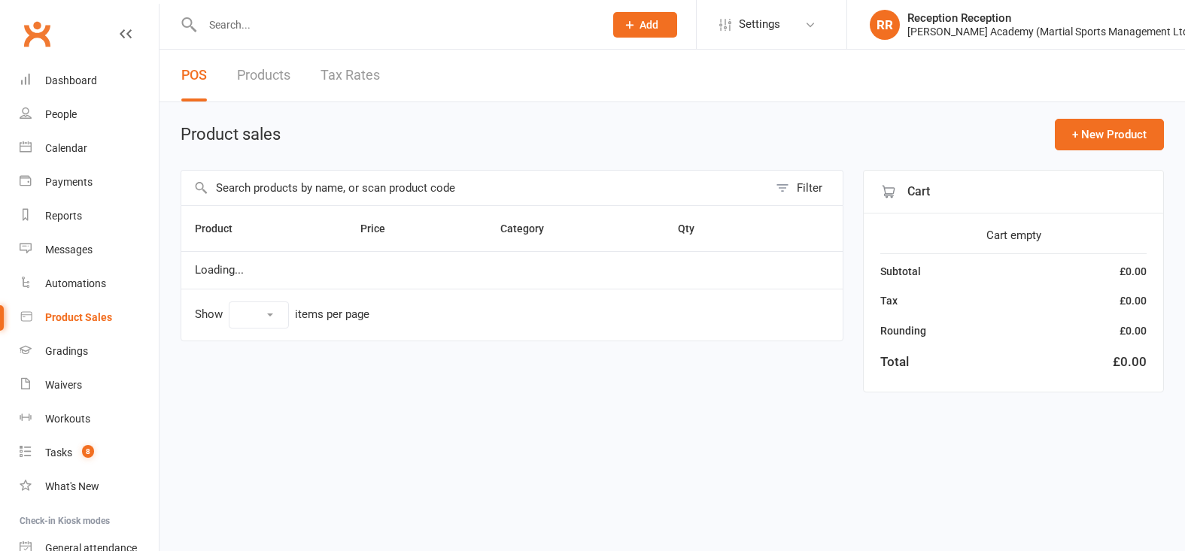
select select "50"
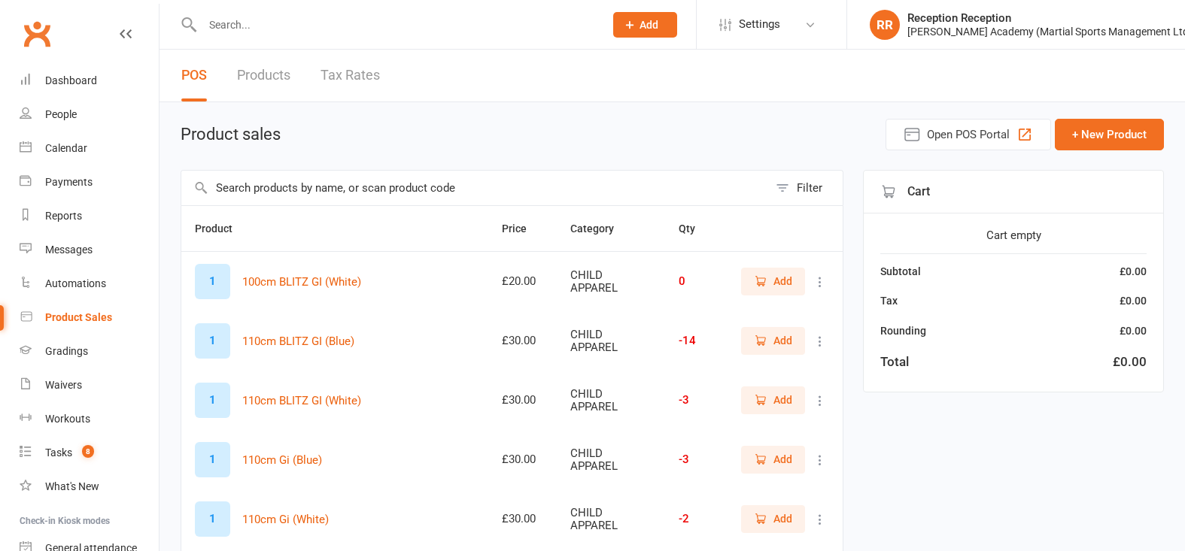
click at [366, 200] on input "text" at bounding box center [474, 188] width 587 height 35
click at [367, 11] on div at bounding box center [387, 24] width 413 height 49
click at [342, 17] on input "text" at bounding box center [396, 24] width 396 height 21
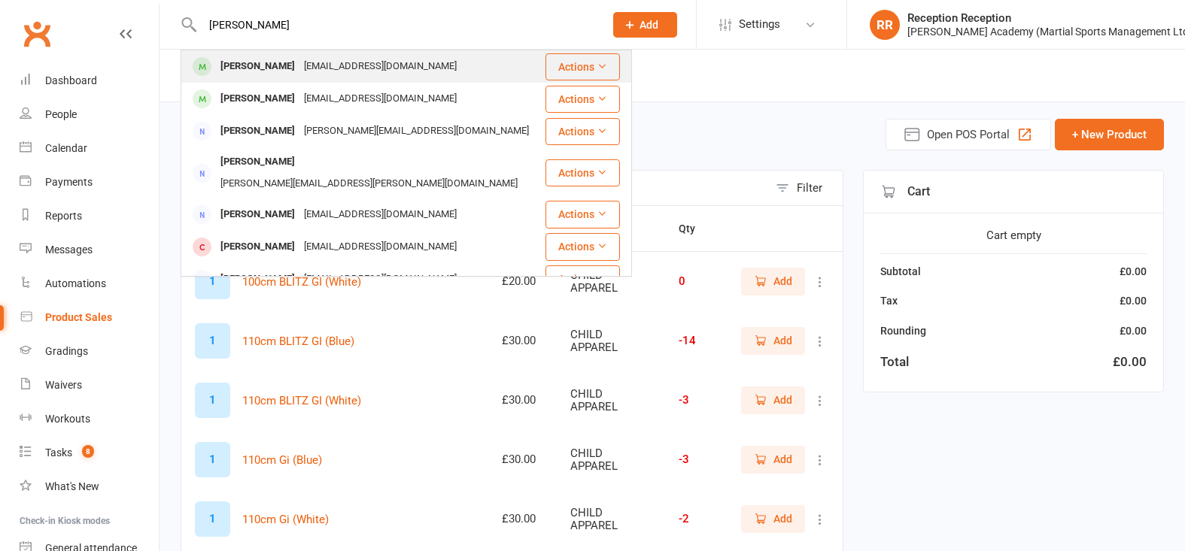
type input "emma lve"
click at [348, 71] on div "emmalove@live.co.uk" at bounding box center [380, 67] width 162 height 22
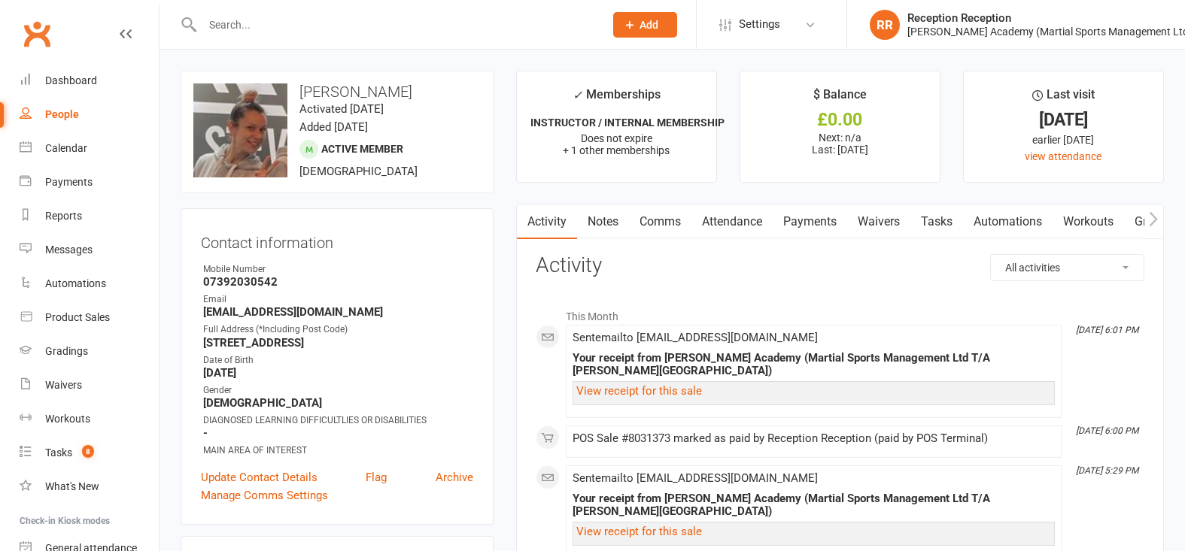
click at [816, 230] on link "Payments" at bounding box center [810, 222] width 74 height 35
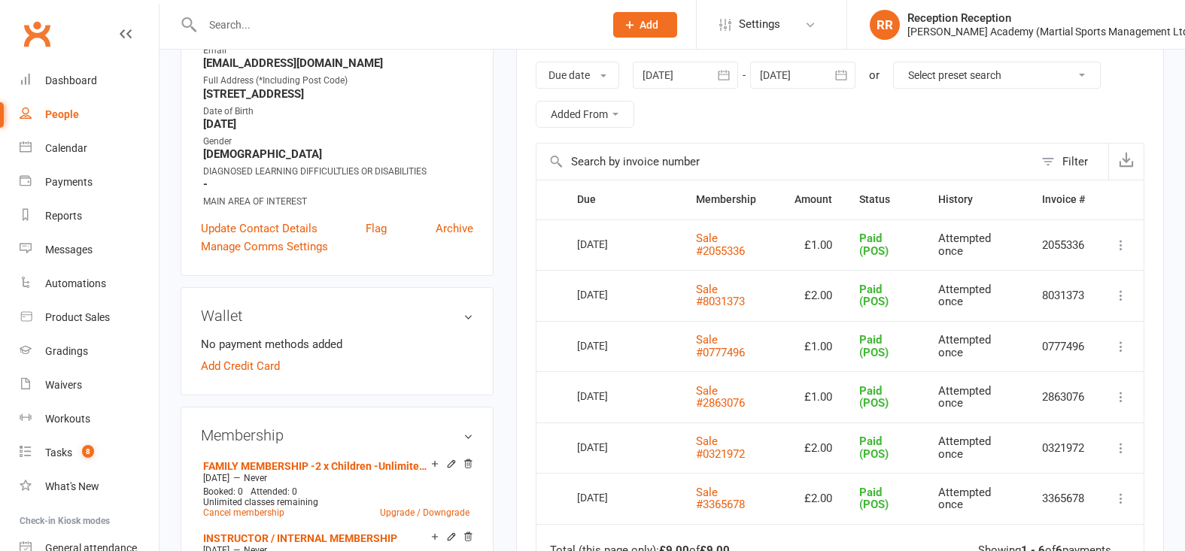
scroll to position [254, 0]
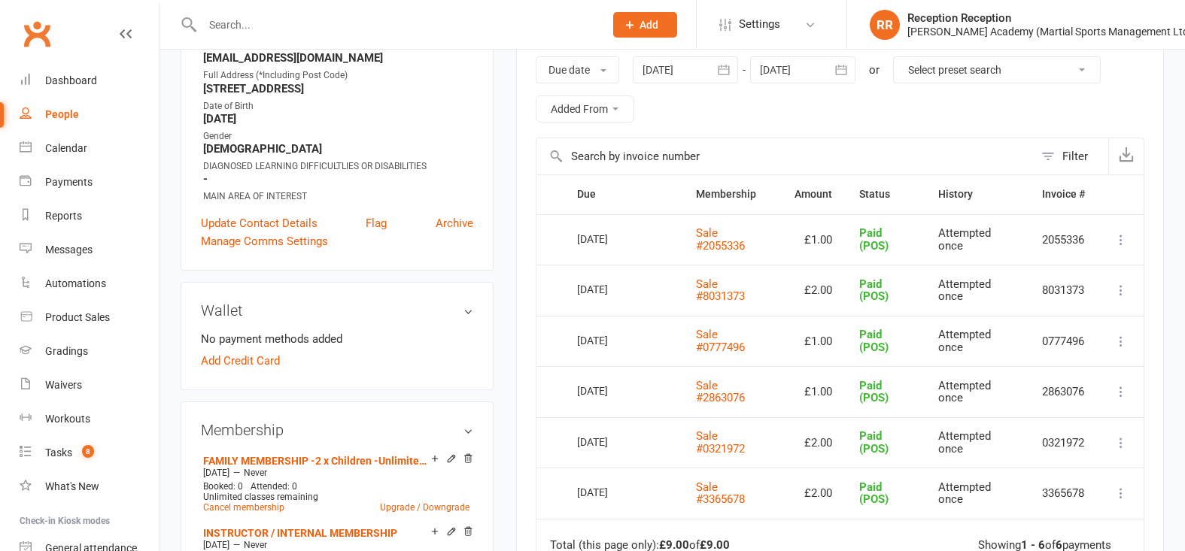
drag, startPoint x: 93, startPoint y: 327, endPoint x: 415, endPoint y: 17, distance: 447.4
click at [91, 327] on link "Product Sales" at bounding box center [89, 318] width 139 height 34
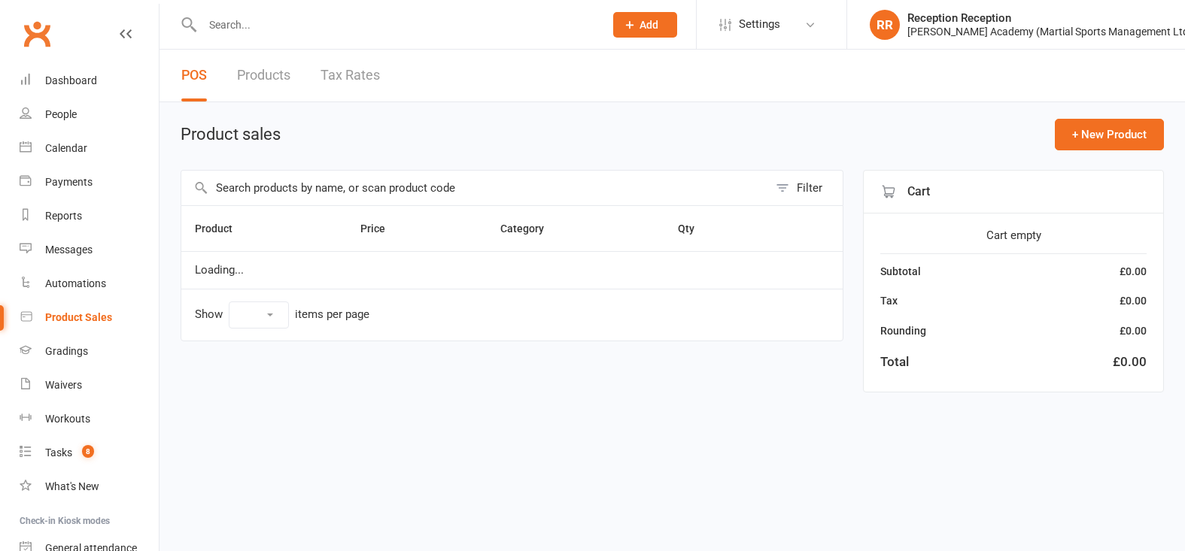
select select "50"
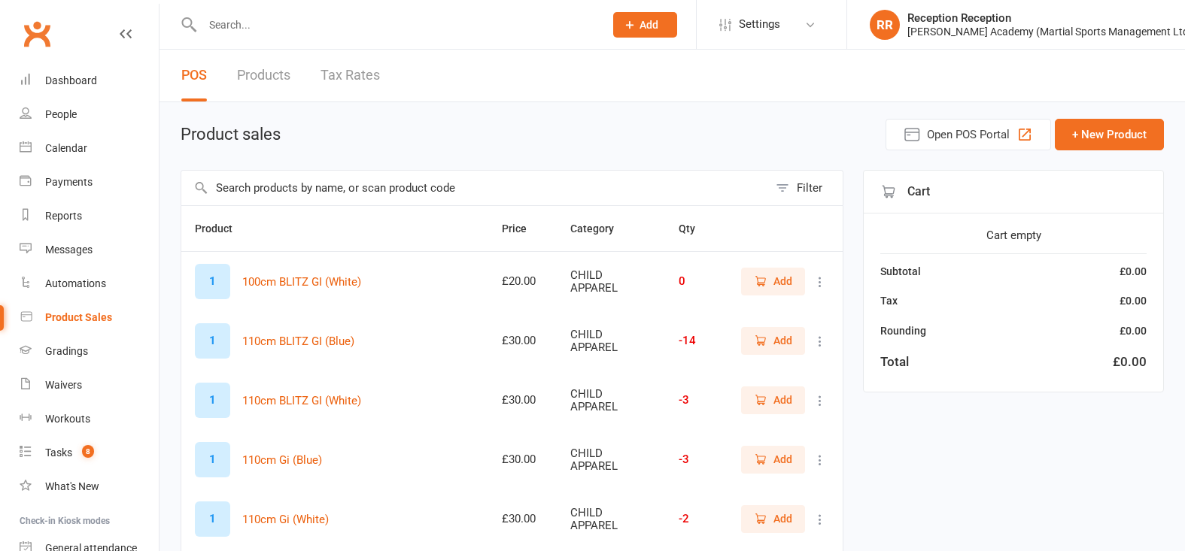
click at [296, 36] on div at bounding box center [387, 24] width 413 height 49
click at [320, 28] on input "text" at bounding box center [396, 24] width 396 height 21
drag, startPoint x: 409, startPoint y: 184, endPoint x: 377, endPoint y: 114, distance: 77.1
click at [409, 185] on input "text" at bounding box center [474, 188] width 587 height 35
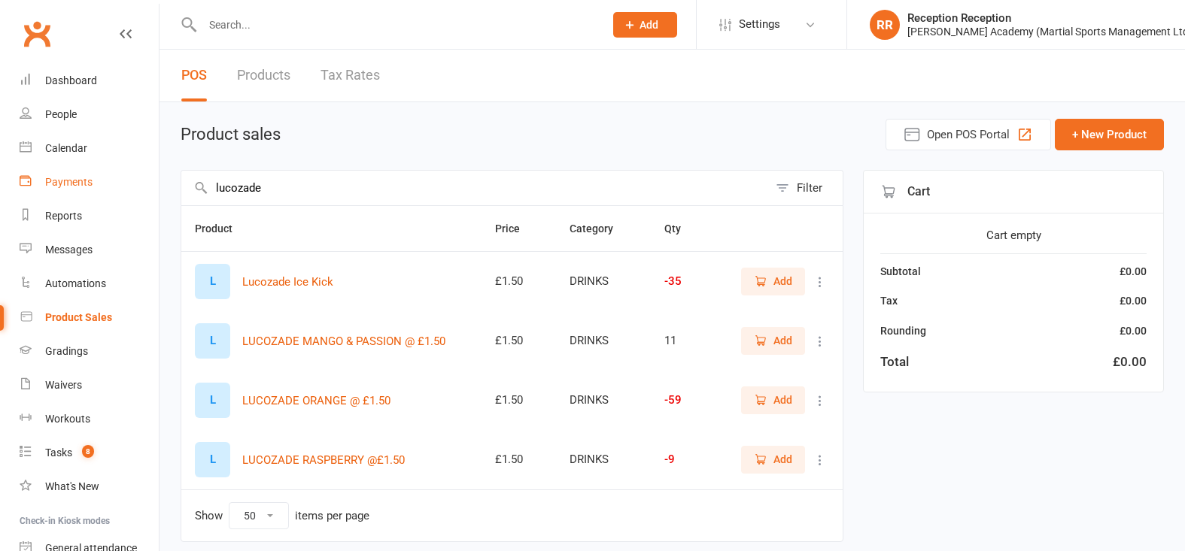
drag, startPoint x: 308, startPoint y: 181, endPoint x: 54, endPoint y: 171, distance: 254.5
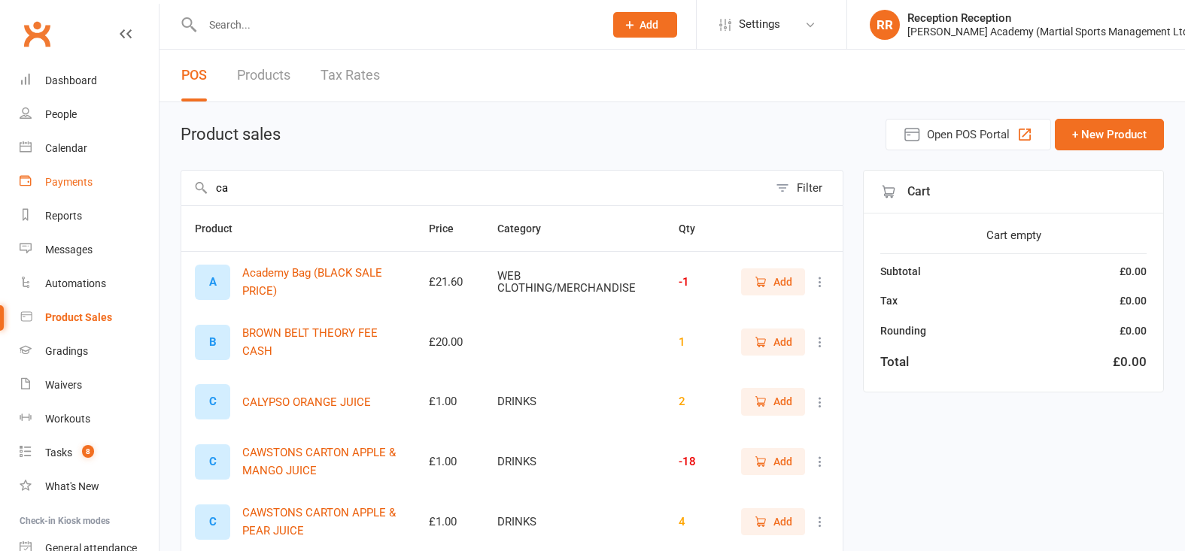
type input "c"
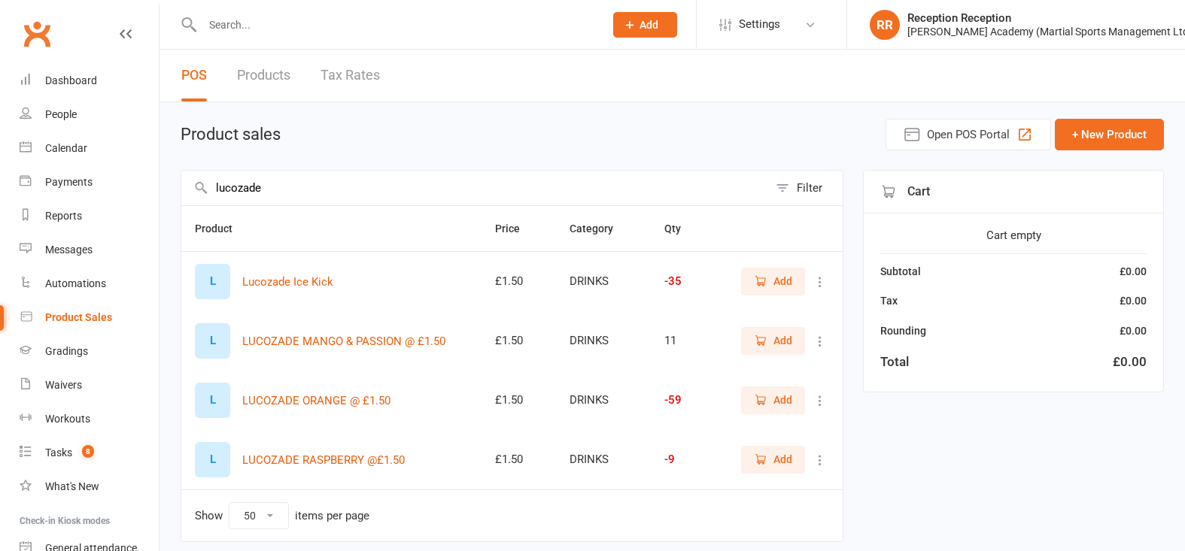
type input "lucozade"
click at [779, 340] on span "Add" at bounding box center [782, 341] width 19 height 17
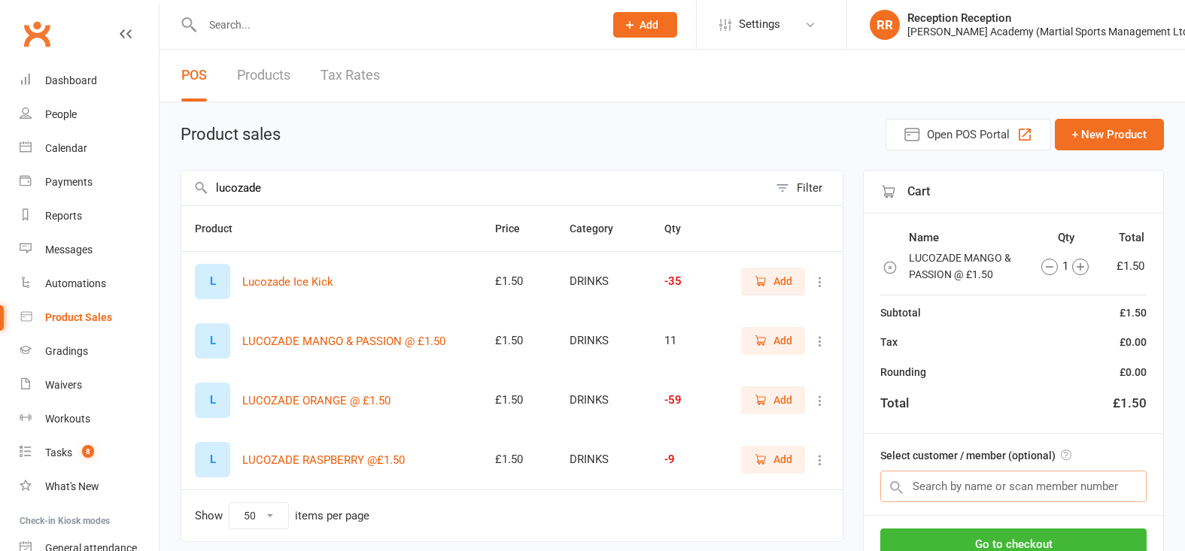
click at [994, 500] on input "text" at bounding box center [1013, 487] width 266 height 32
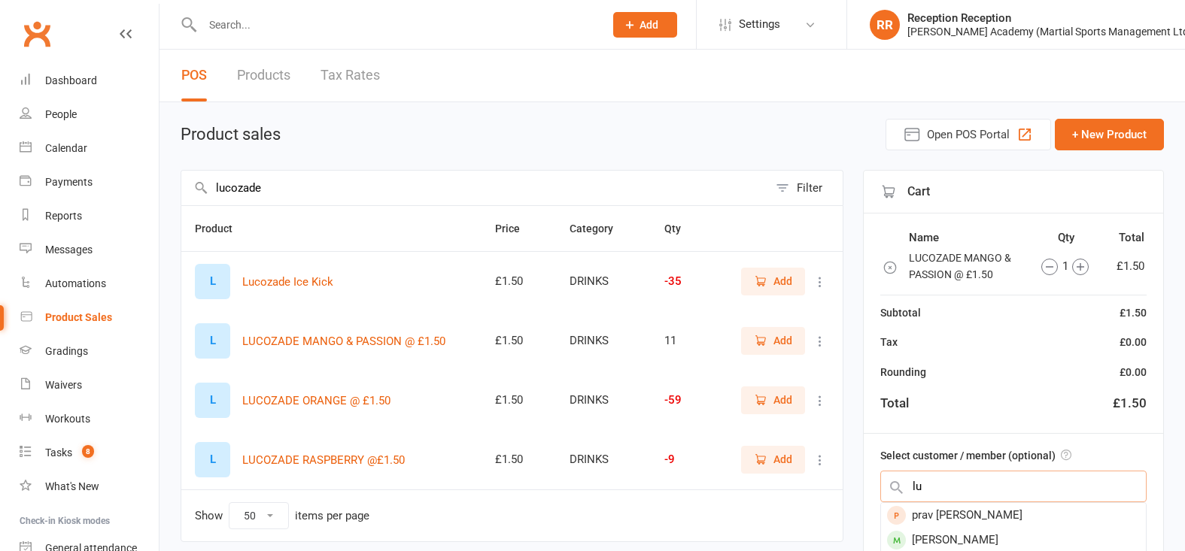
type input "l"
type input "jason asante"
click at [968, 508] on div "Jason Asante" at bounding box center [1013, 515] width 265 height 25
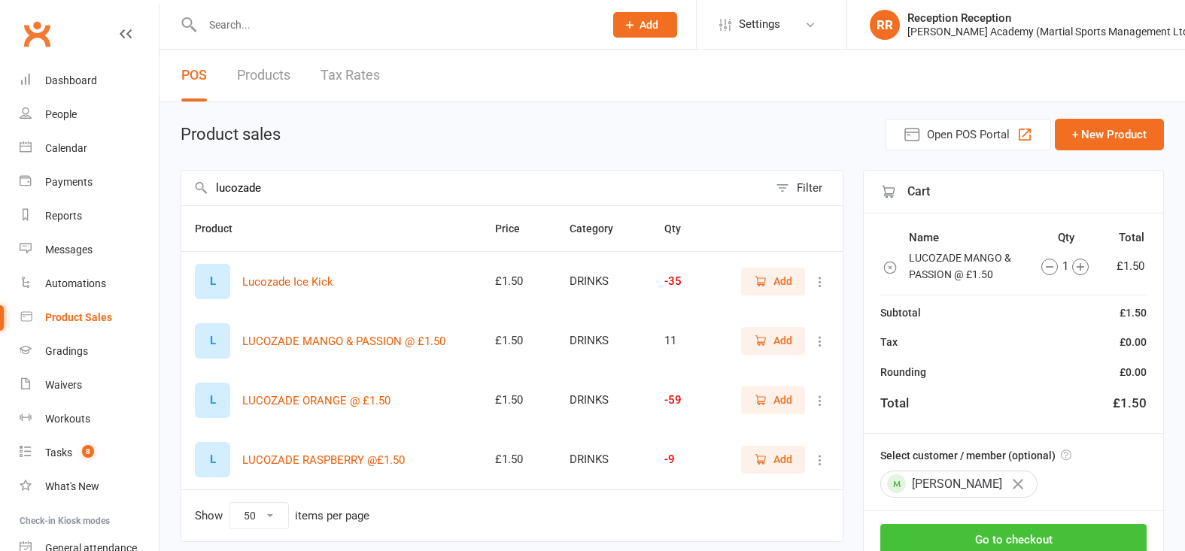
click at [993, 531] on button "Go to checkout" at bounding box center [1013, 540] width 266 height 32
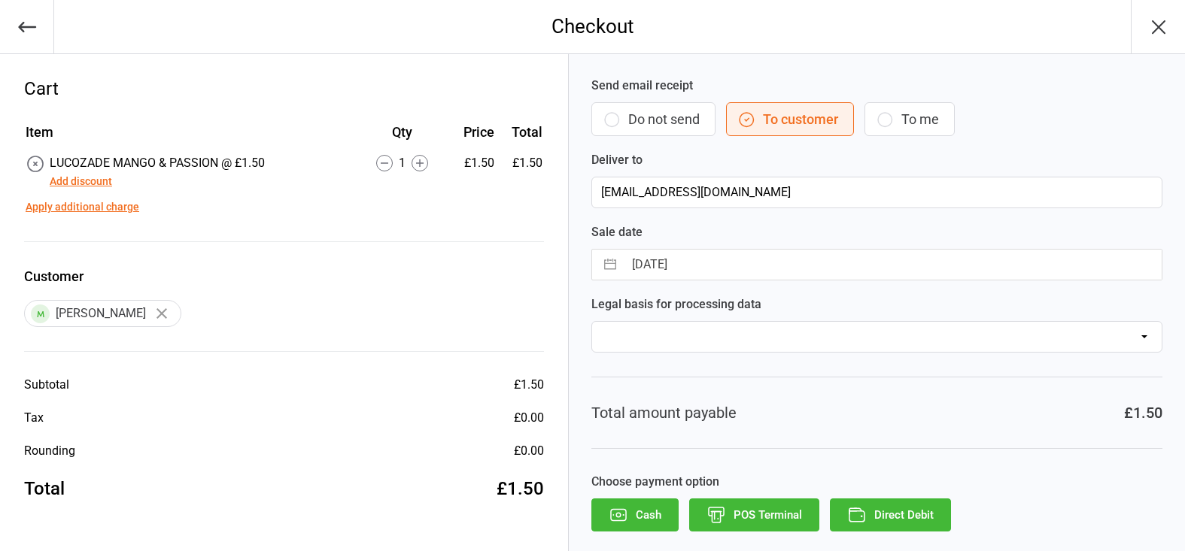
click at [746, 509] on button "POS Terminal" at bounding box center [754, 515] width 130 height 33
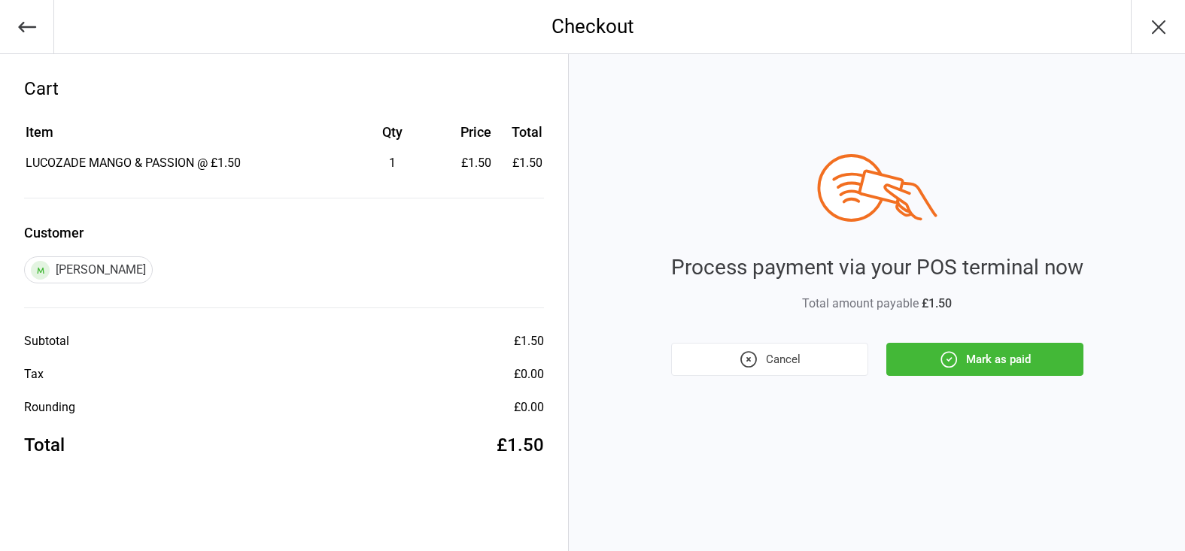
click at [929, 364] on button "Mark as paid" at bounding box center [984, 359] width 197 height 33
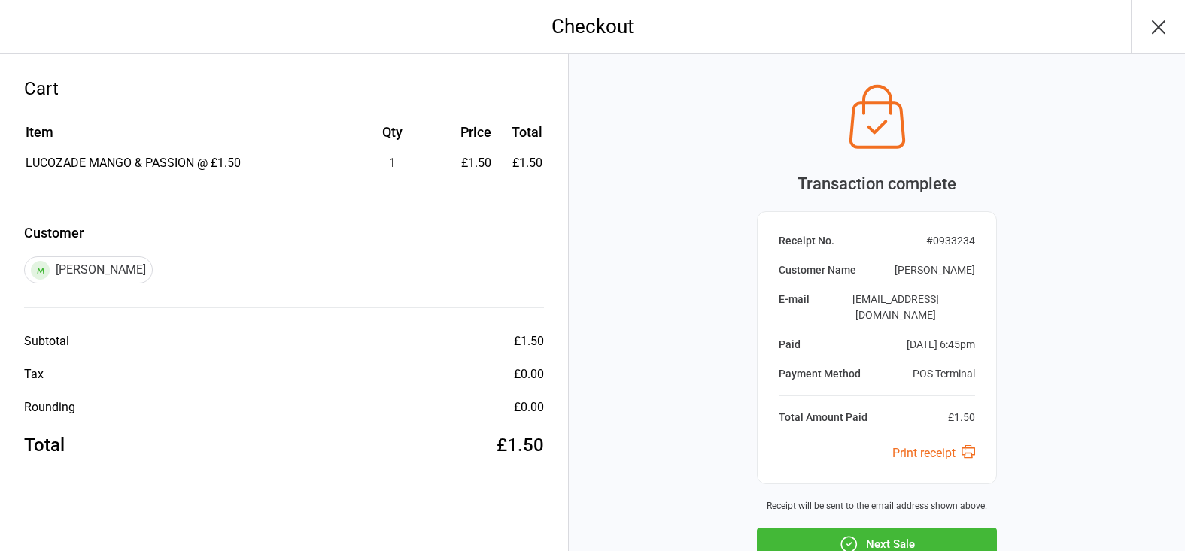
click at [888, 528] on button "Next Sale" at bounding box center [877, 544] width 240 height 33
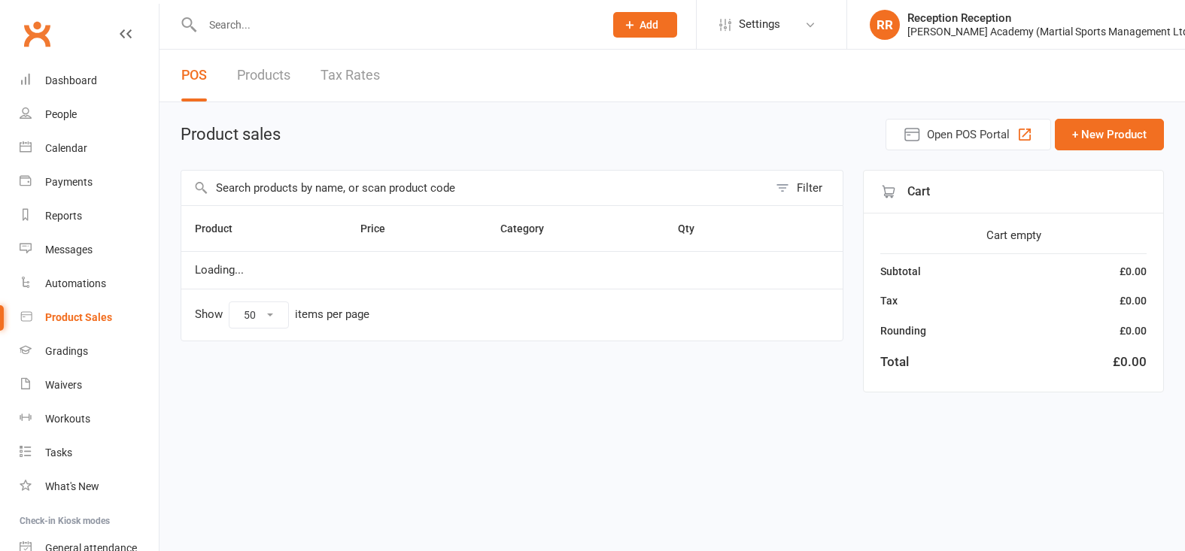
select select "50"
